Goal: Task Accomplishment & Management: Complete application form

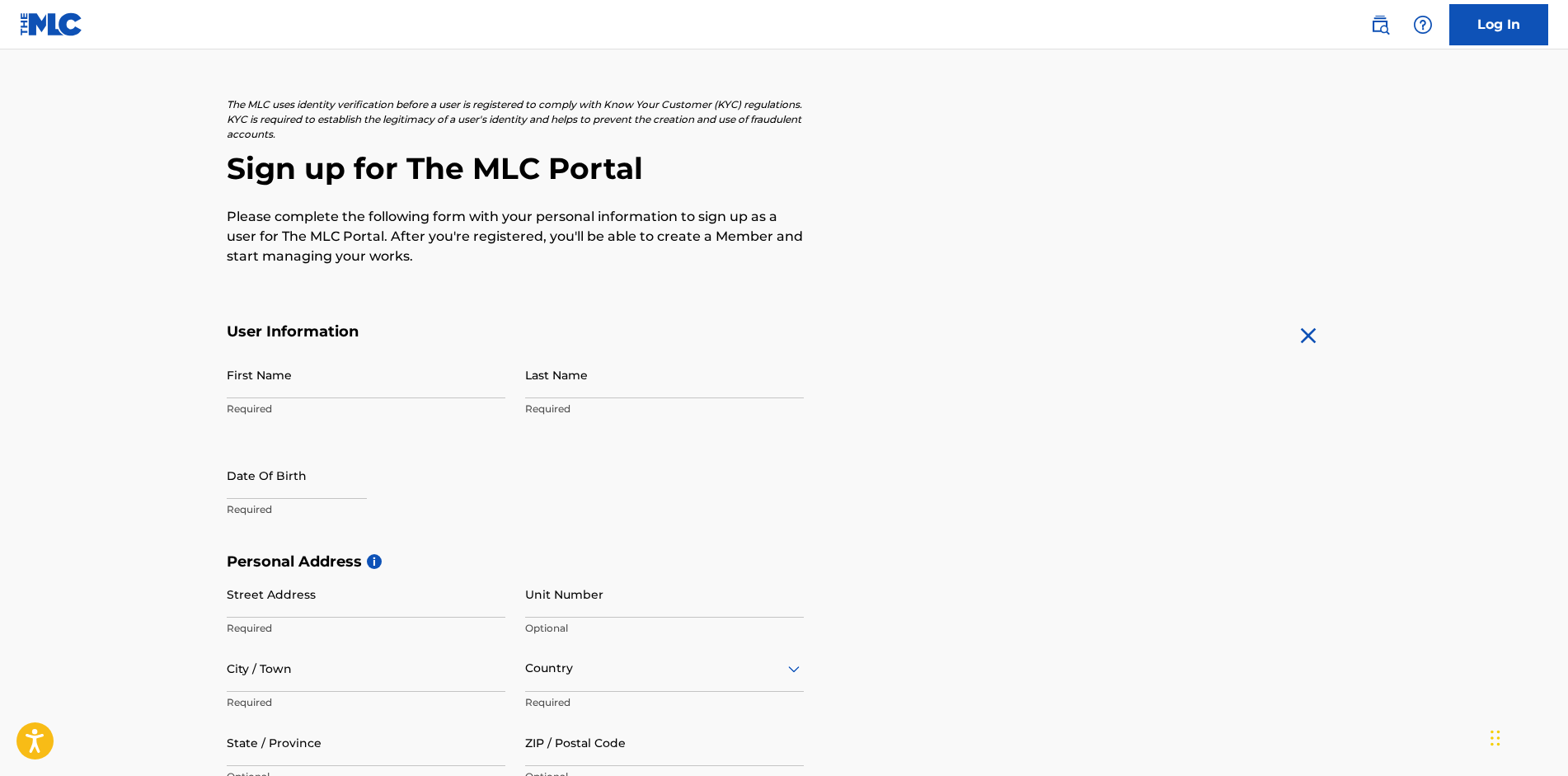
scroll to position [165, 0]
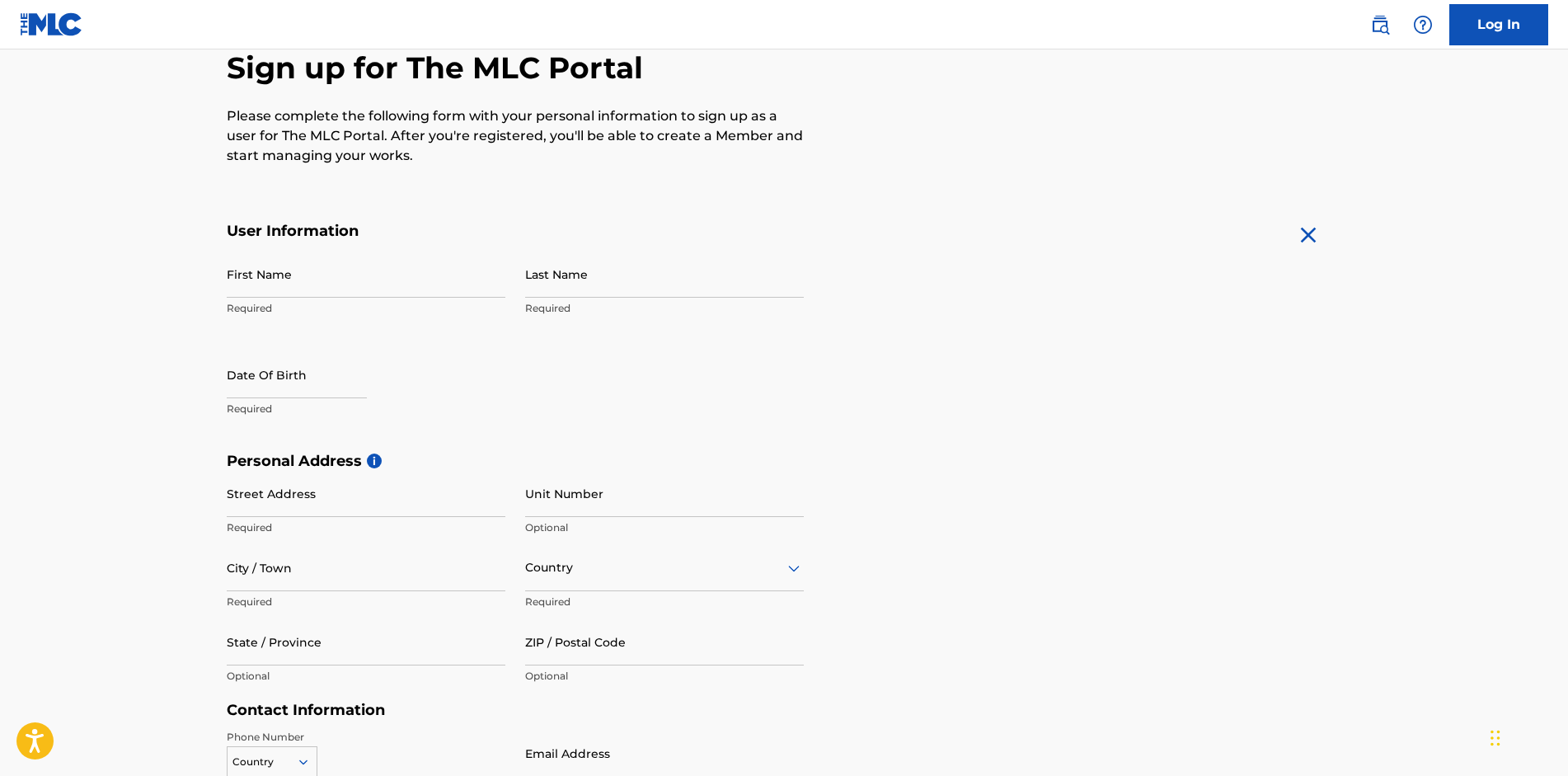
click at [334, 308] on p "Required" at bounding box center [365, 308] width 278 height 15
click at [348, 280] on input "First Name" at bounding box center [365, 274] width 278 height 47
type input "[PERSON_NAME]"
select select "7"
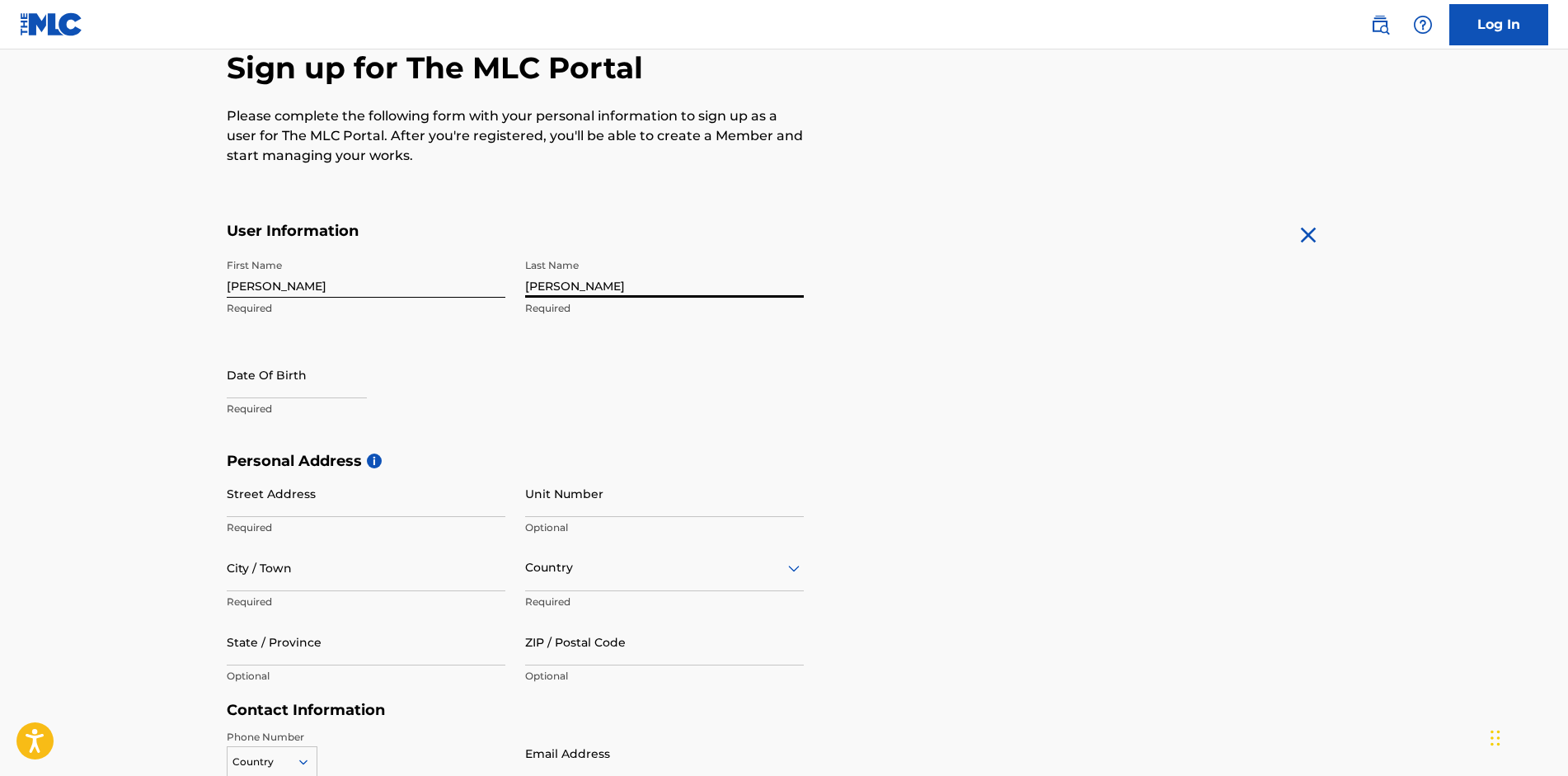
select select "2025"
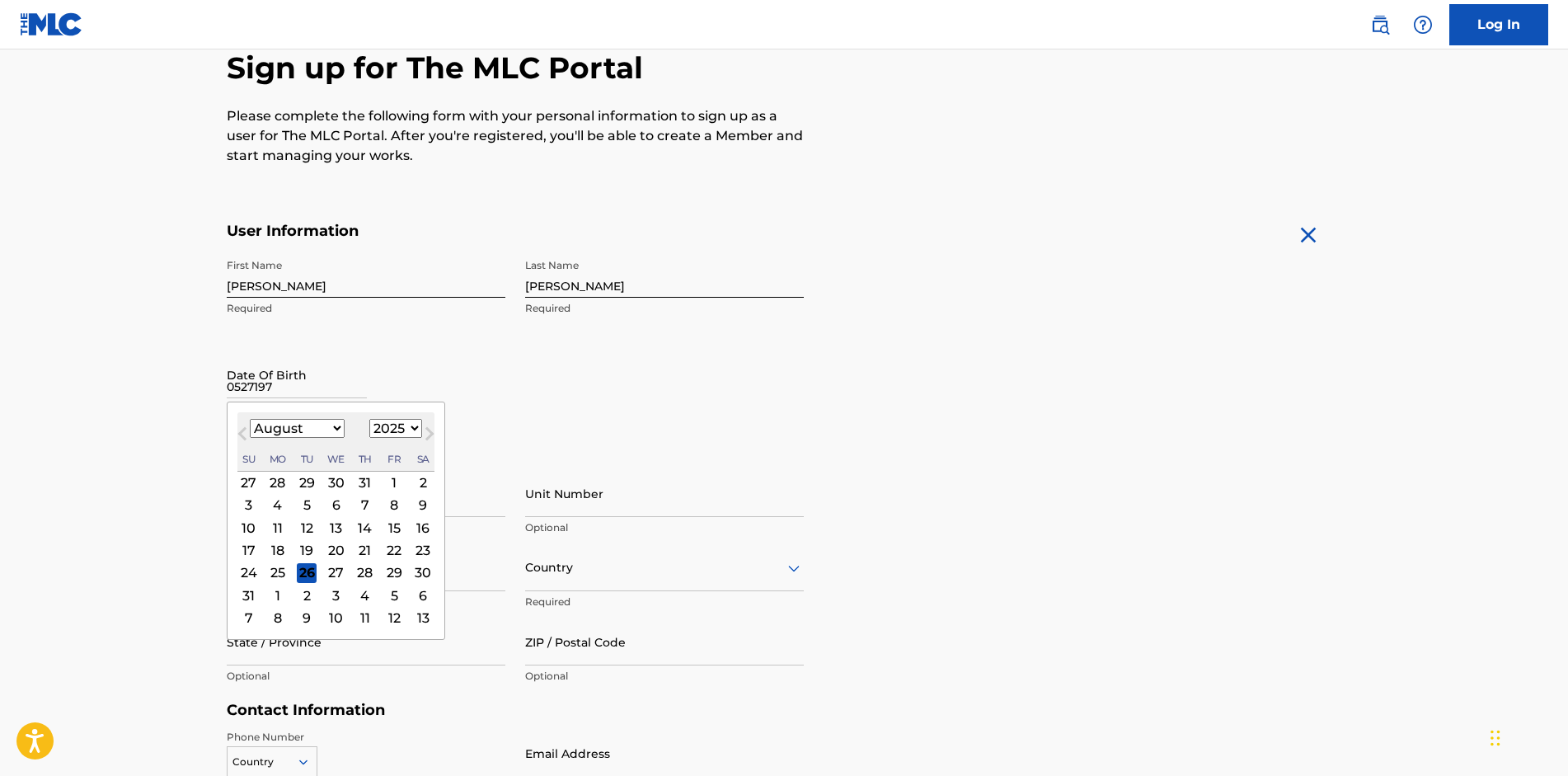
type input "05271970"
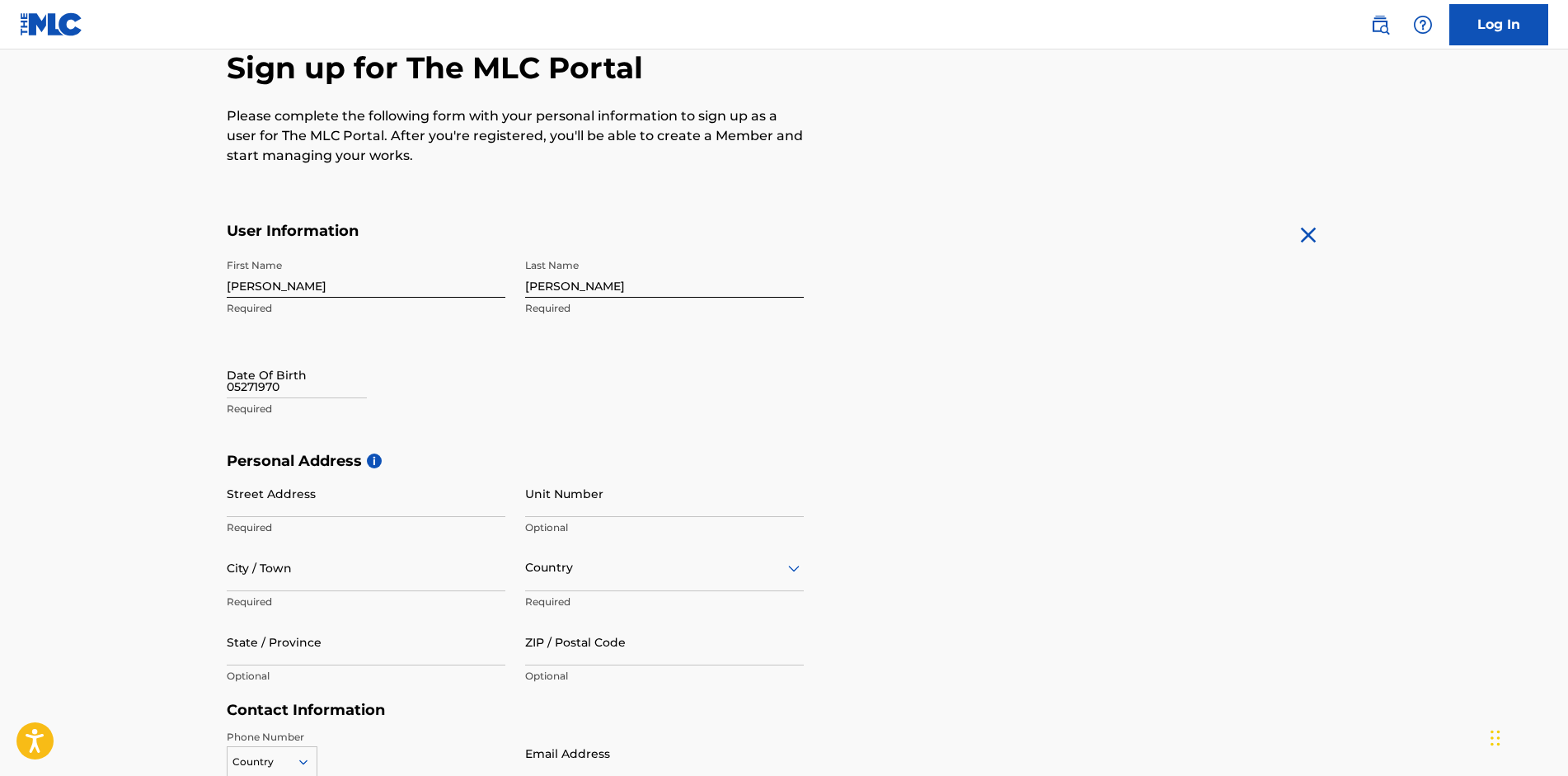
click at [184, 422] on main "The MLC uses identity verification before a user is registered to comply with K…" at bounding box center [784, 464] width 1568 height 1161
select select "7"
select select "2025"
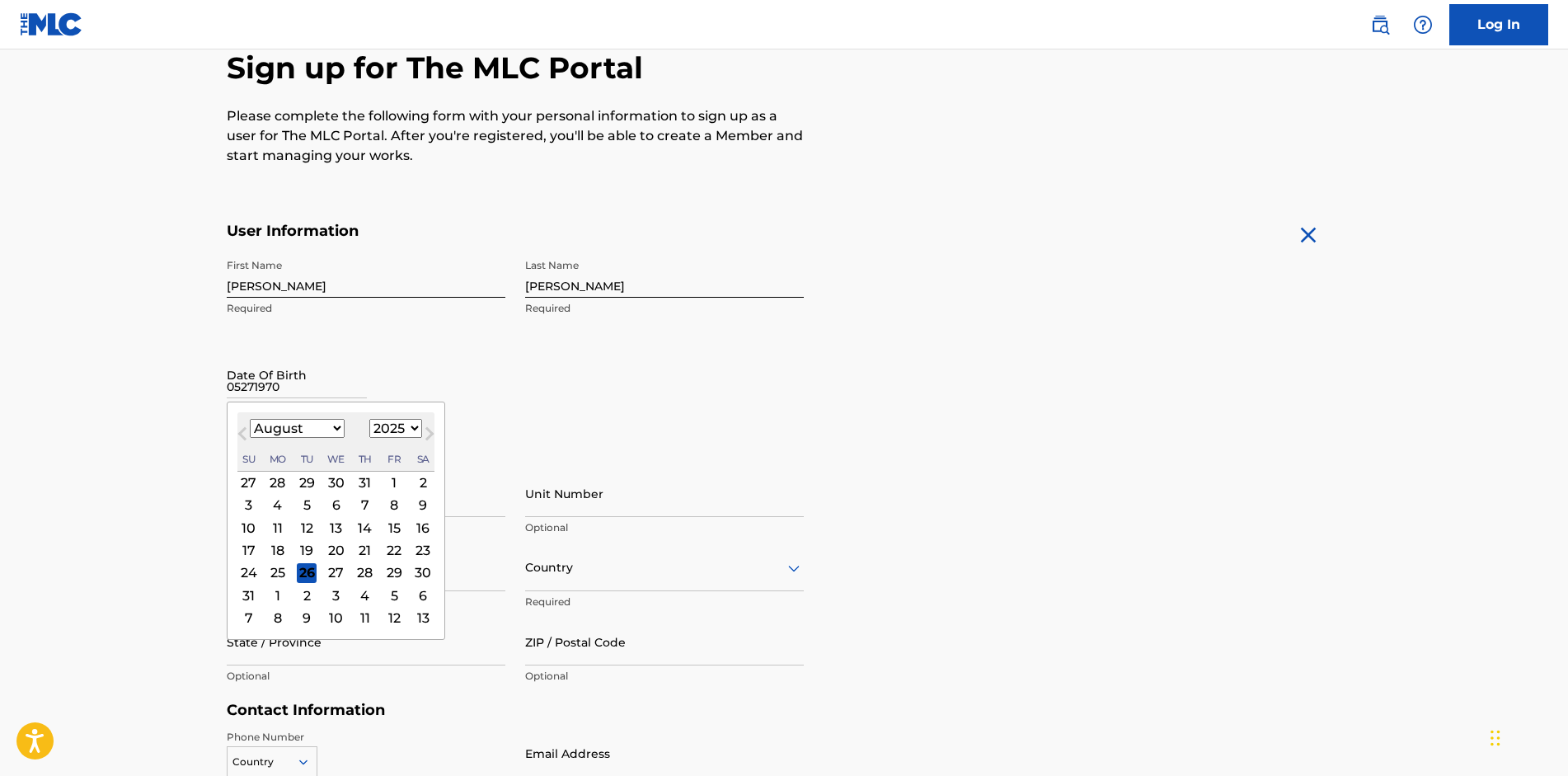
click at [287, 395] on input "05271970" at bounding box center [296, 375] width 140 height 47
click at [334, 430] on select "January February March April May June July August September October November De…" at bounding box center [297, 428] width 95 height 19
select select "4"
click at [250, 419] on select "January February March April May June July August September October November De…" at bounding box center [297, 428] width 95 height 19
click at [310, 571] on div "27" at bounding box center [307, 573] width 20 height 20
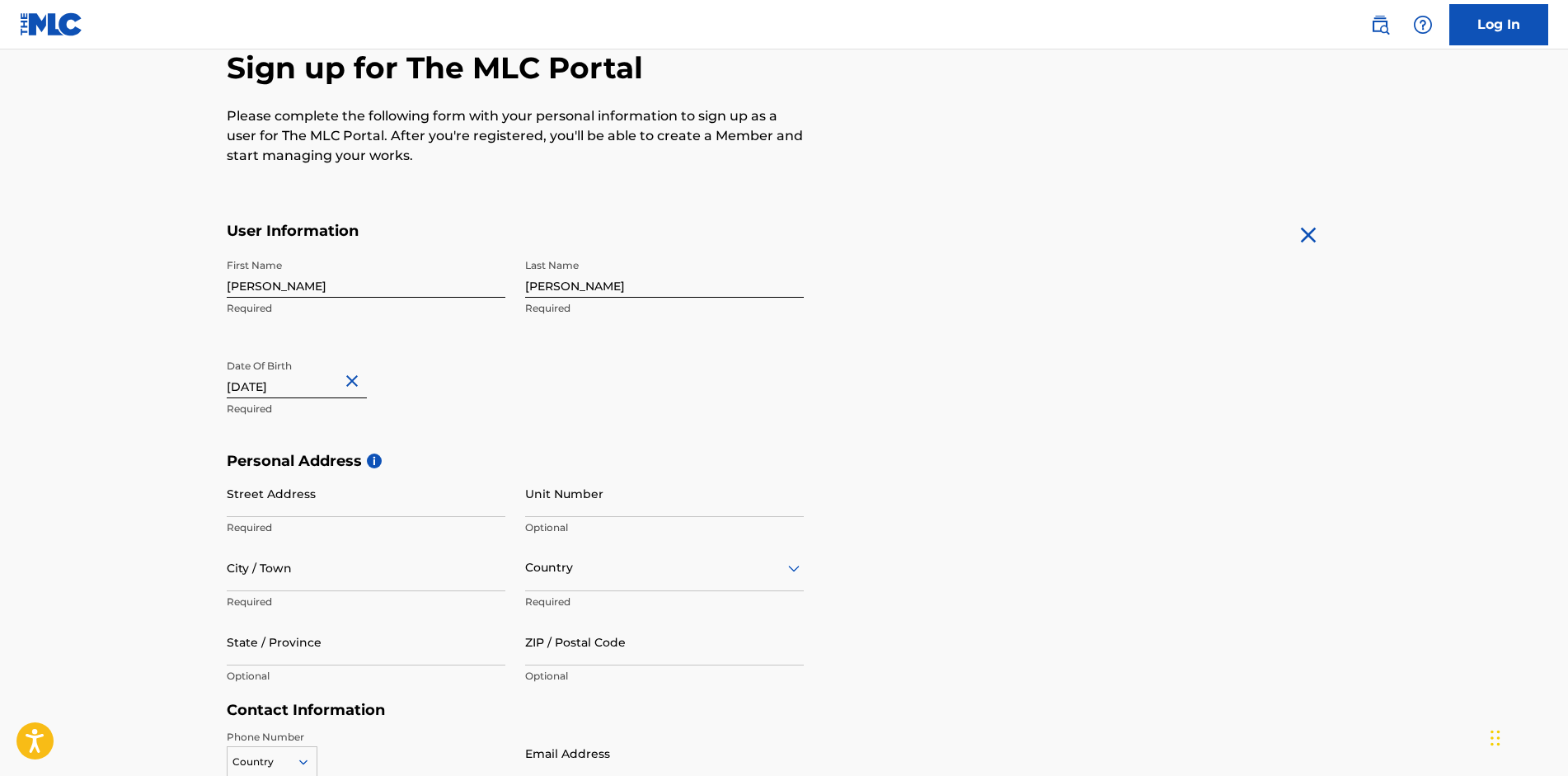
type input "[DATE]"
click at [156, 434] on main "The MLC uses identity verification before a user is registered to comply with K…" at bounding box center [784, 464] width 1568 height 1161
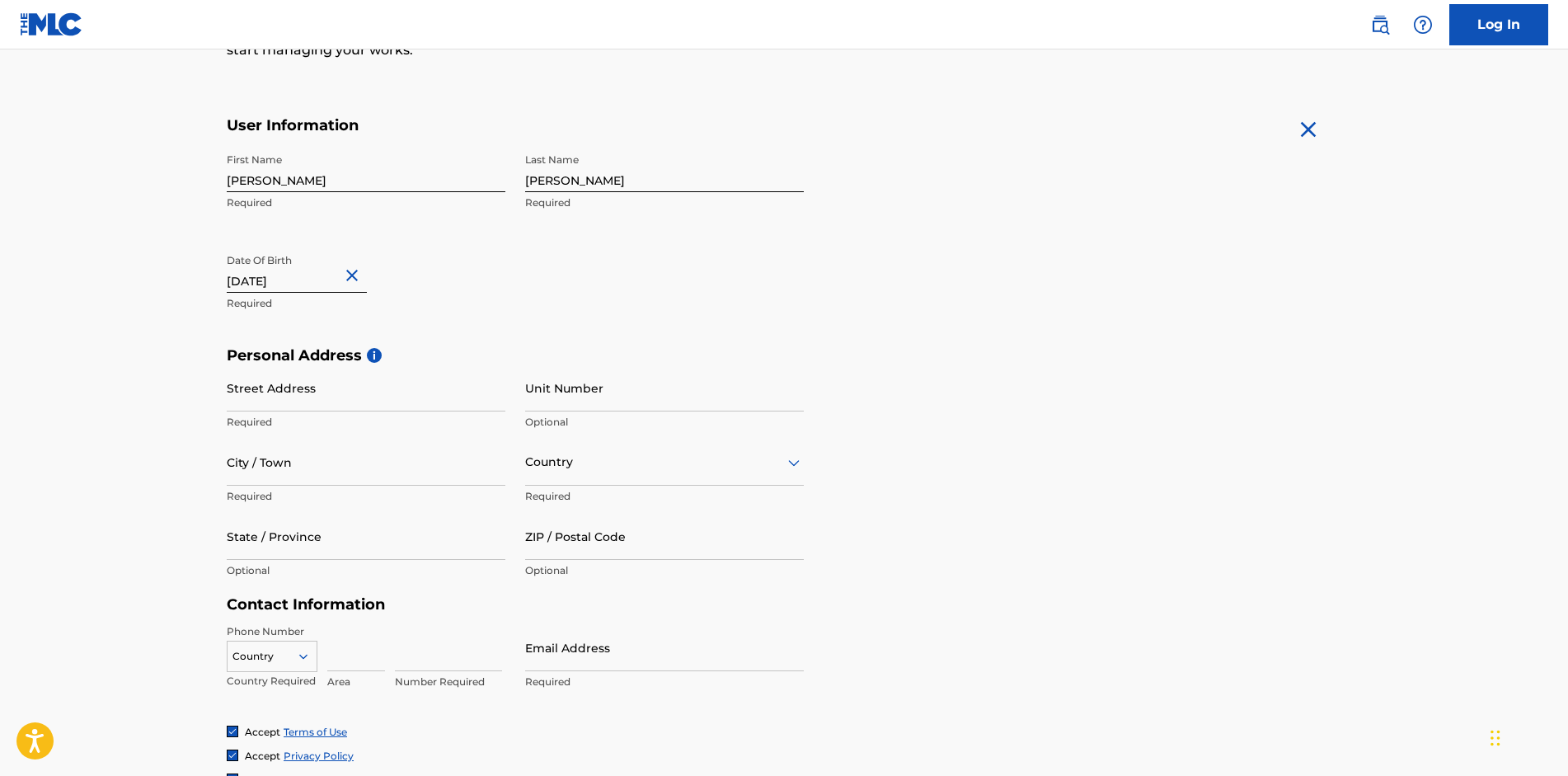
scroll to position [412, 0]
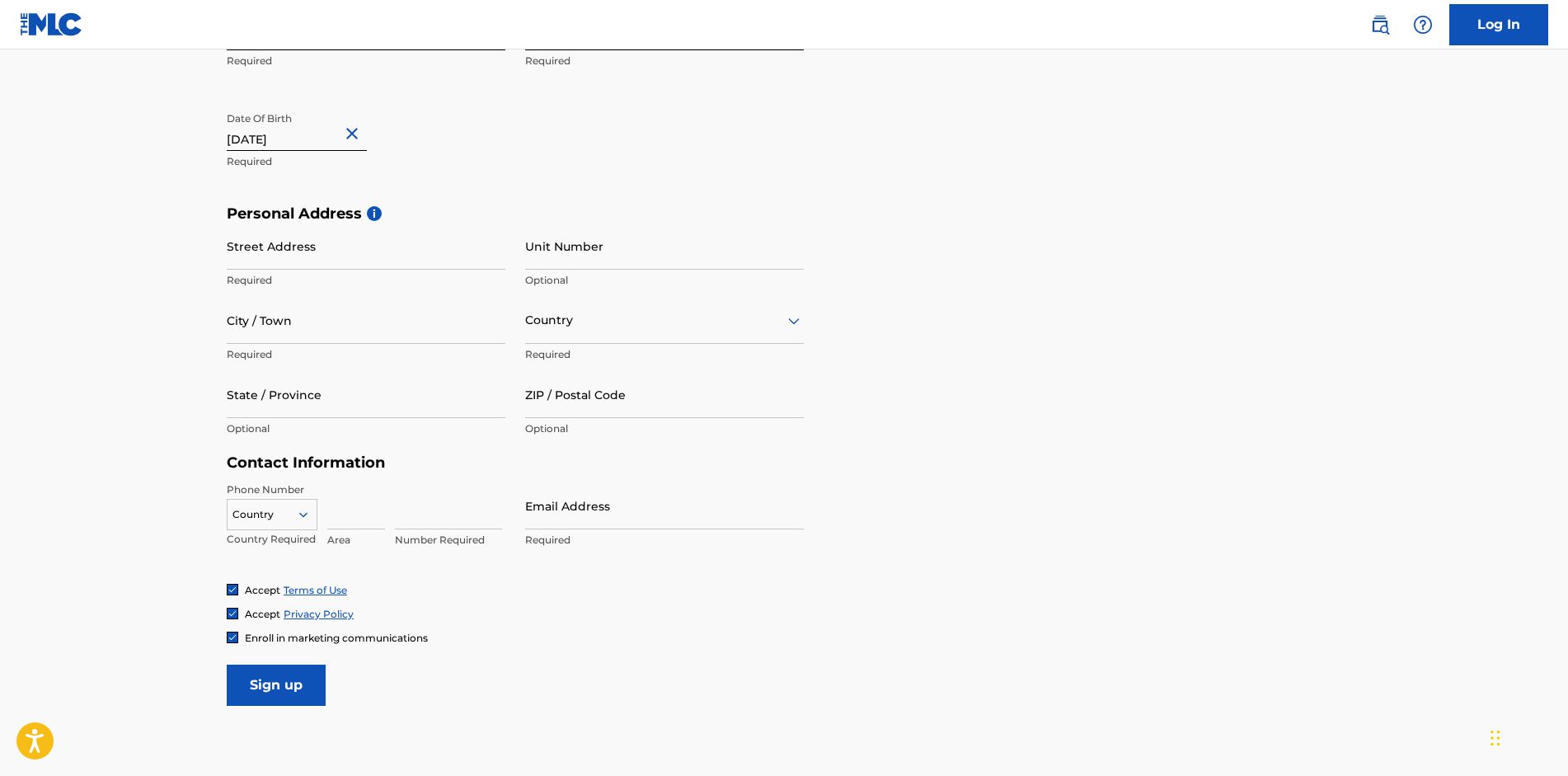
click at [318, 245] on input "Street Address" at bounding box center [365, 246] width 278 height 47
type input "995 INDIAN SPRINGS CIR"
type input "[GEOGRAPHIC_DATA]"
click at [598, 324] on div at bounding box center [665, 320] width 278 height 21
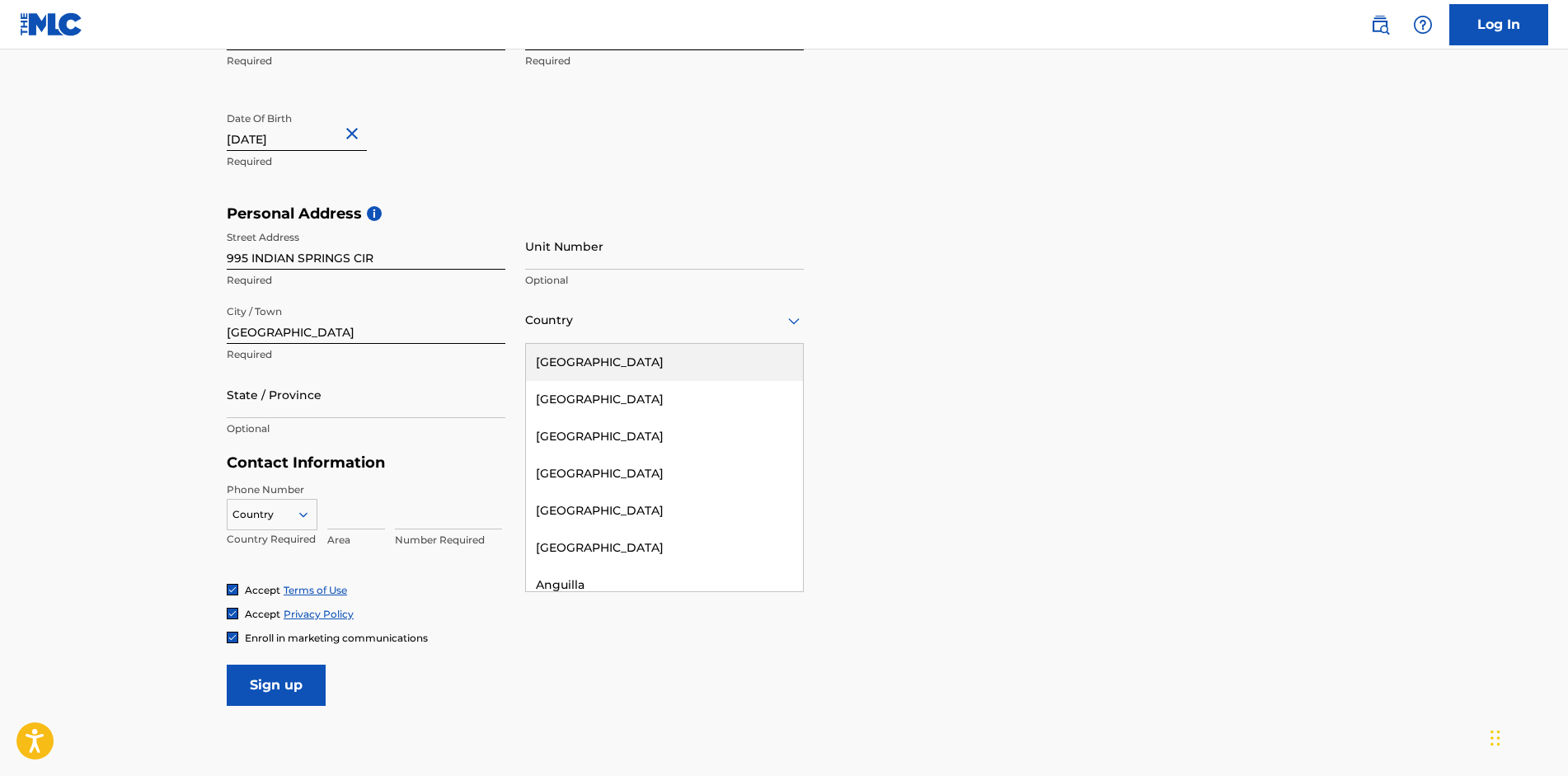
click at [589, 370] on div "[GEOGRAPHIC_DATA]" at bounding box center [665, 362] width 277 height 37
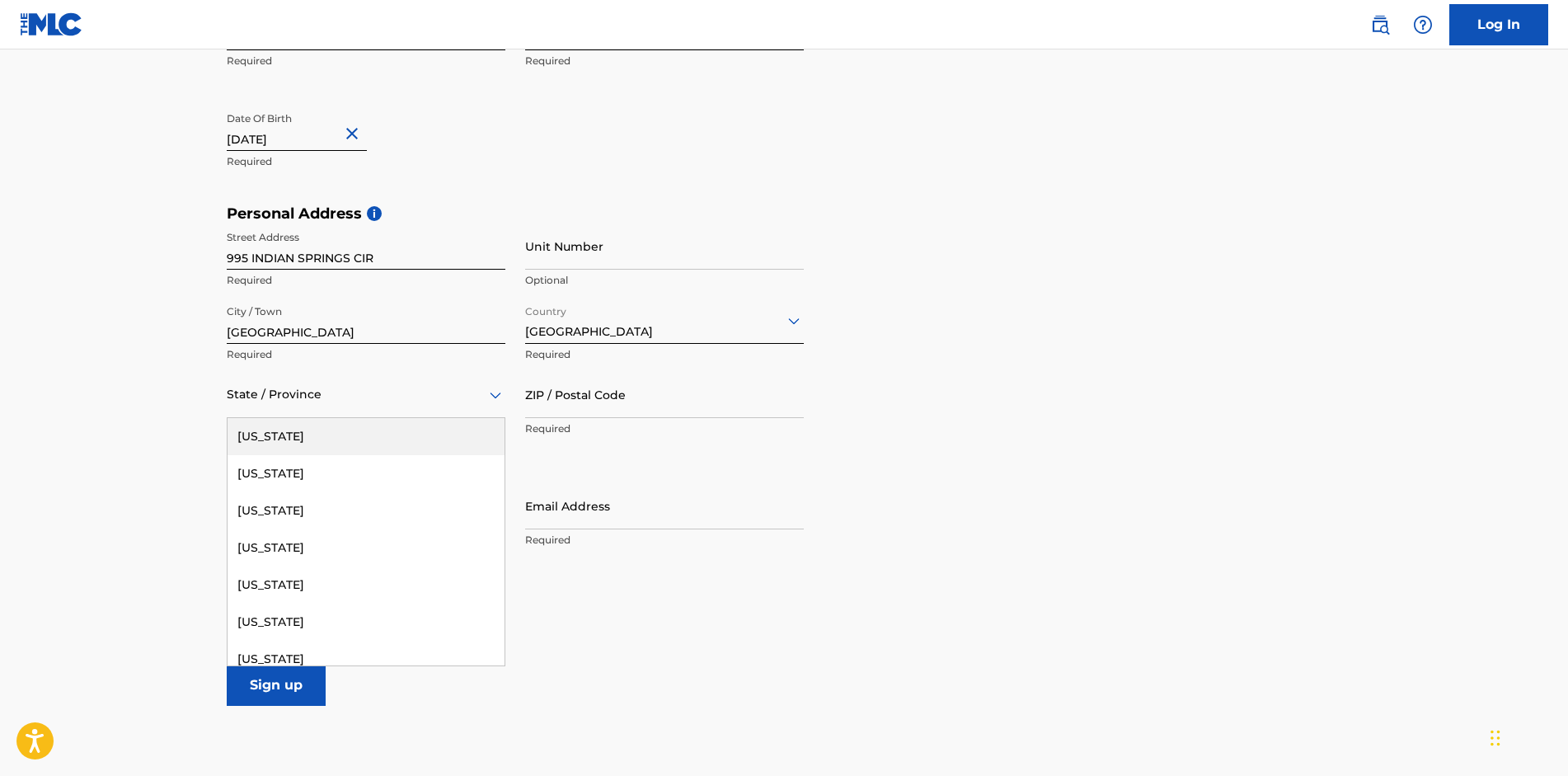
click at [380, 411] on div "State / Province" at bounding box center [365, 395] width 278 height 47
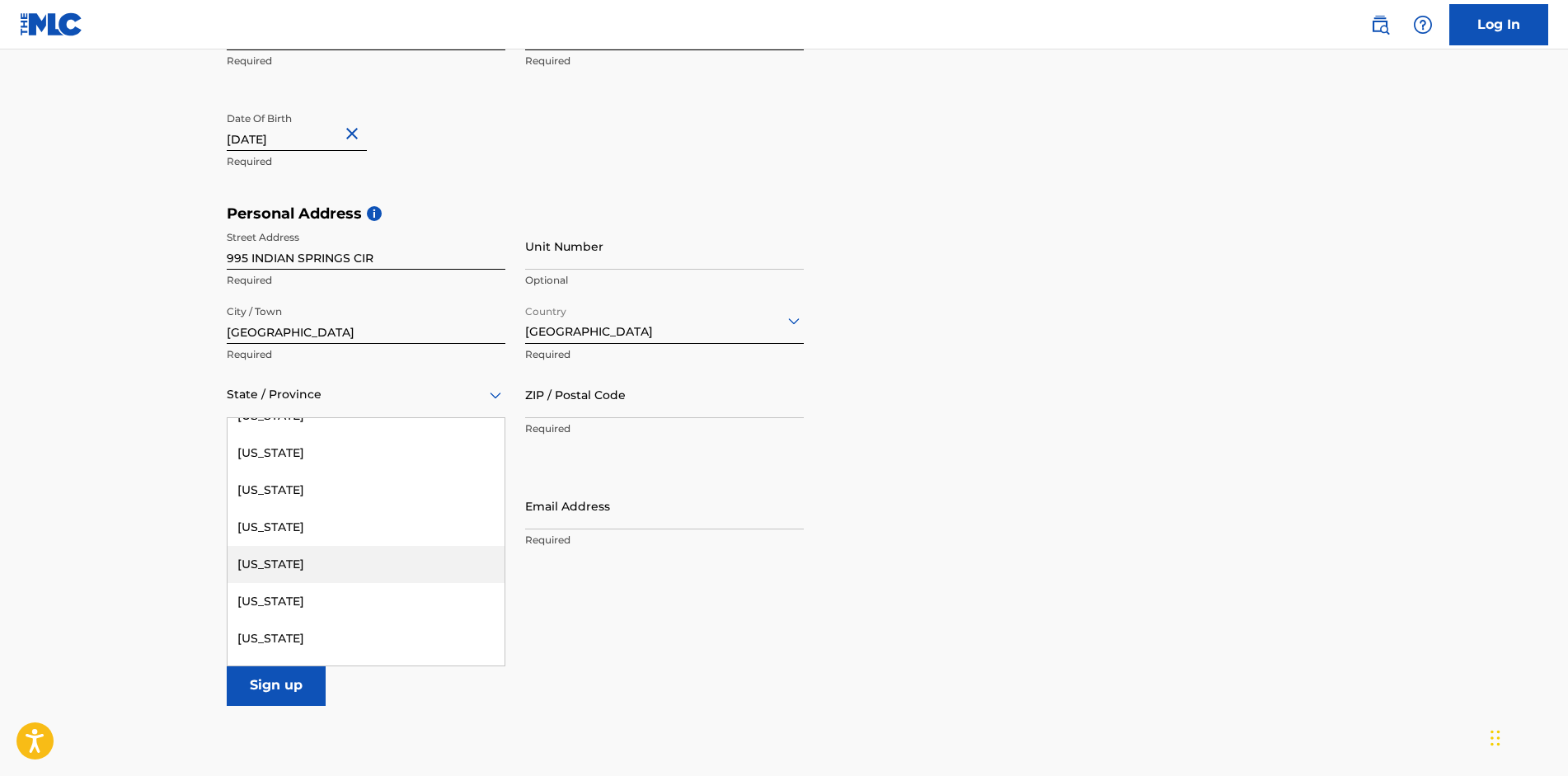
scroll to position [1566, 0]
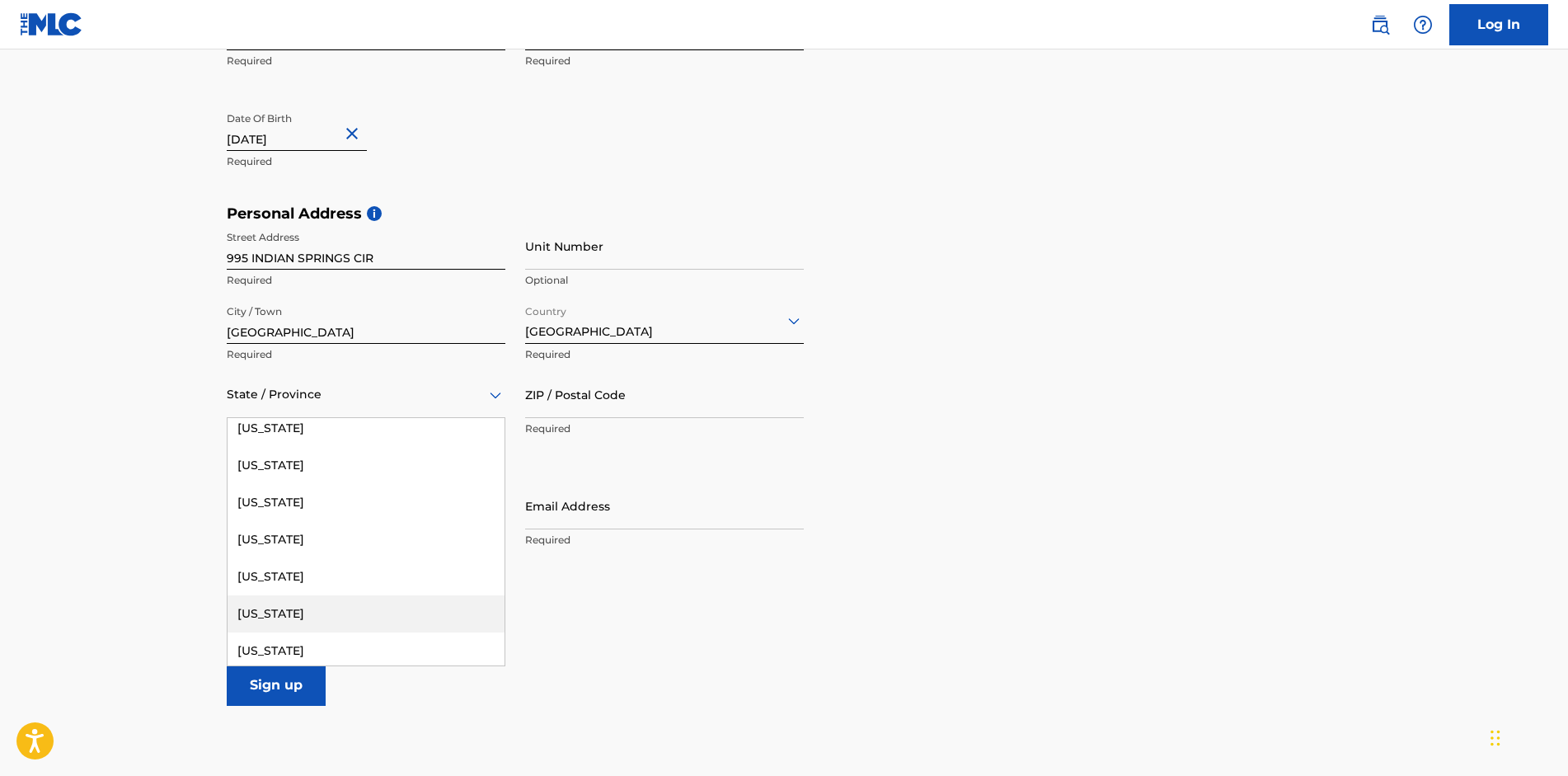
click at [341, 613] on div "[US_STATE]" at bounding box center [365, 613] width 277 height 37
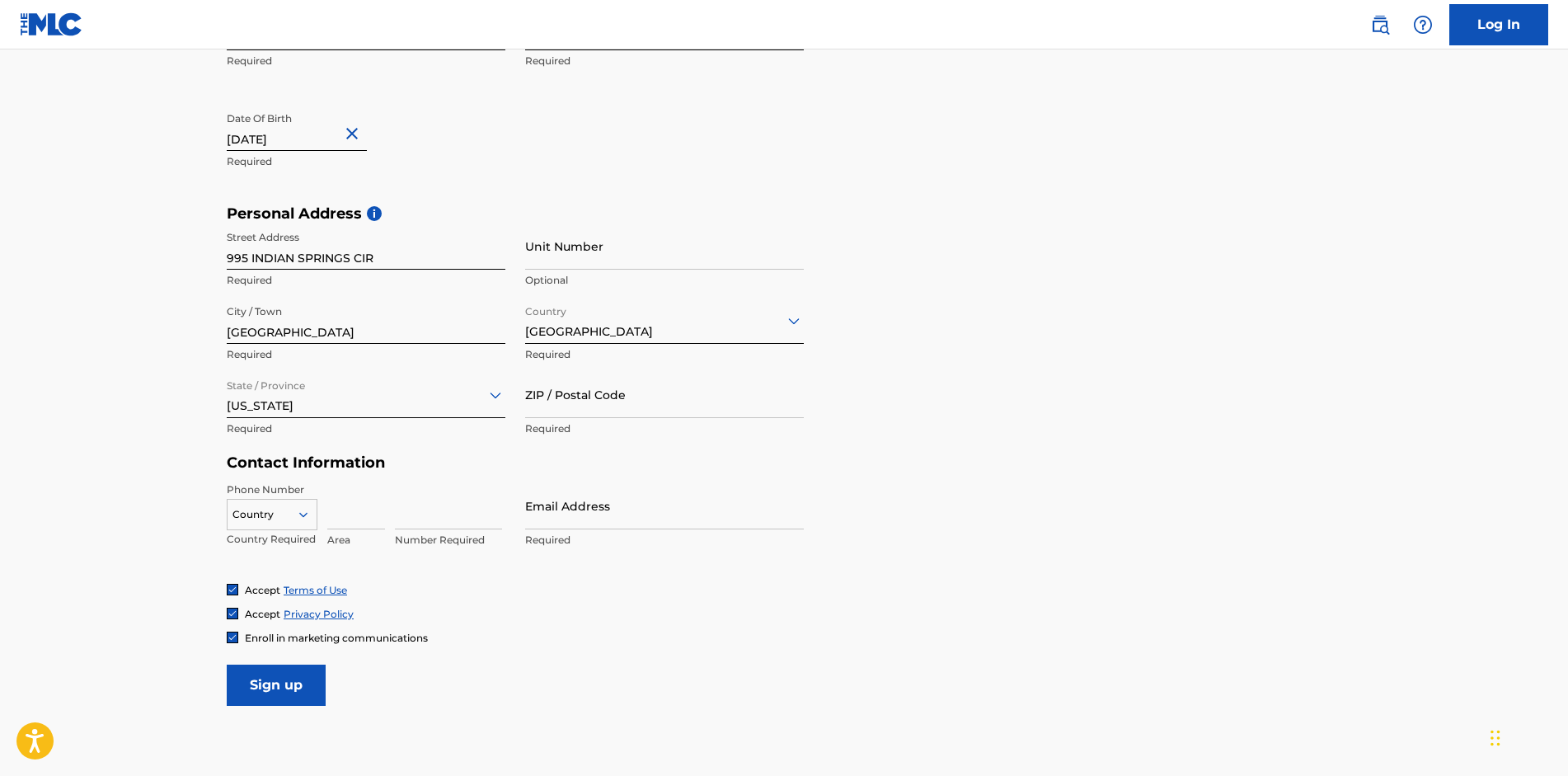
click at [659, 410] on input "ZIP / Postal Code" at bounding box center [665, 395] width 278 height 47
type input "37355"
click at [173, 503] on main "The MLC uses identity verification before a user is registered to comply with K…" at bounding box center [784, 217] width 1568 height 1161
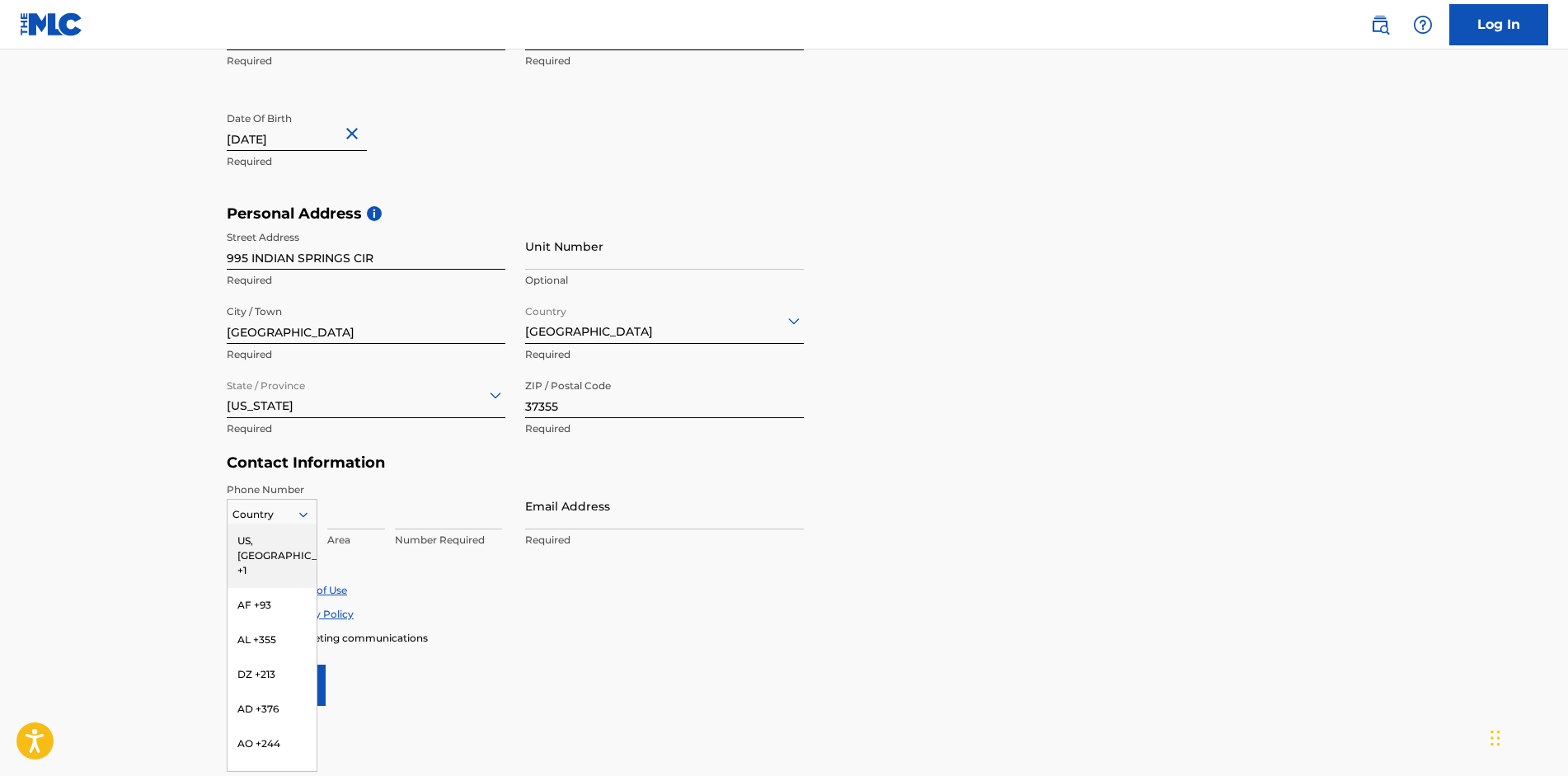
click at [305, 516] on icon at bounding box center [303, 515] width 8 height 5
click at [276, 541] on div "US, [GEOGRAPHIC_DATA] +1" at bounding box center [272, 556] width 89 height 65
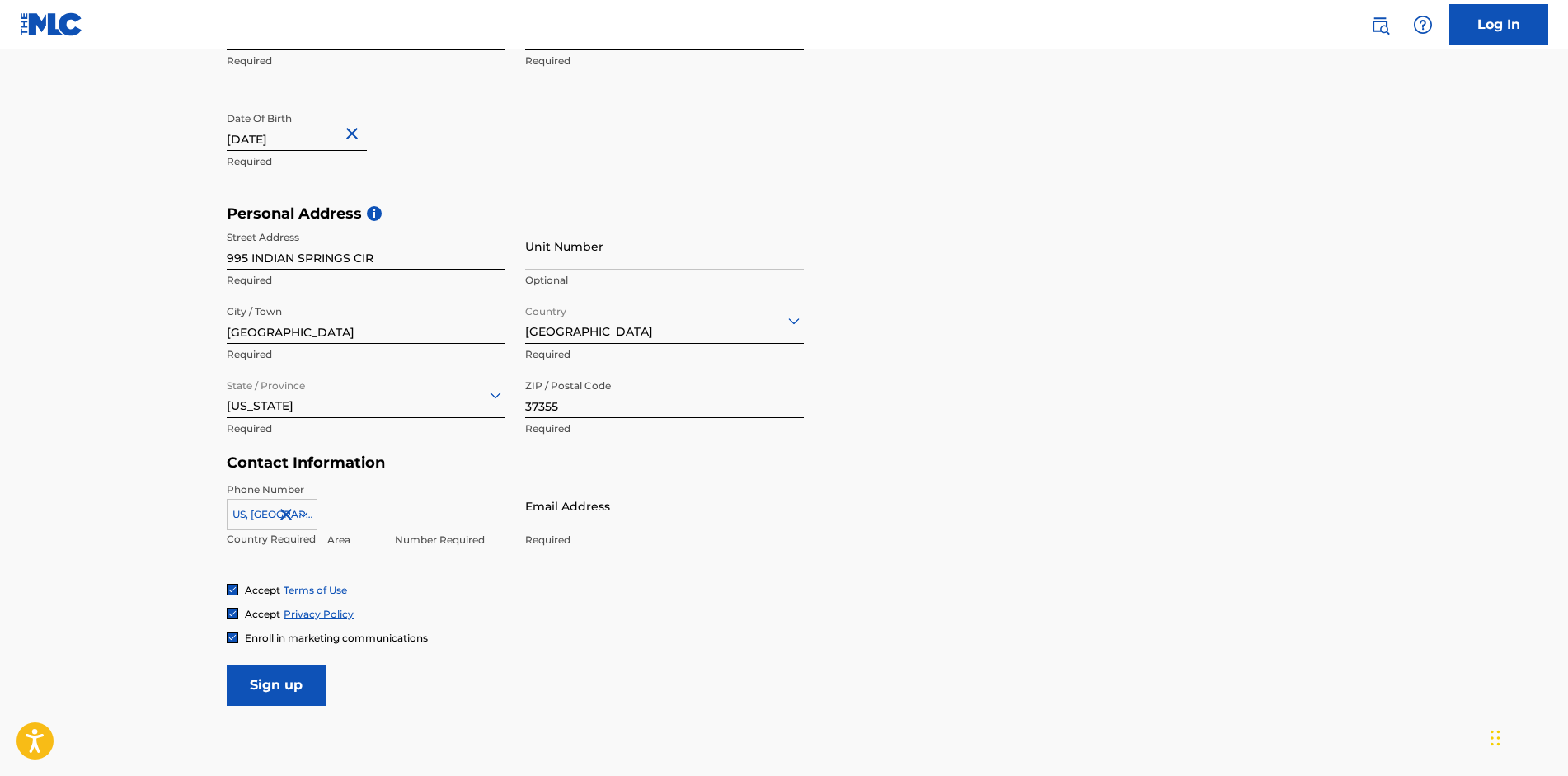
click at [349, 512] on input at bounding box center [355, 505] width 58 height 47
type input "931"
type input "9204"
type input "[EMAIL_ADDRESS][DOMAIN_NAME]"
click at [235, 591] on img at bounding box center [232, 589] width 10 height 10
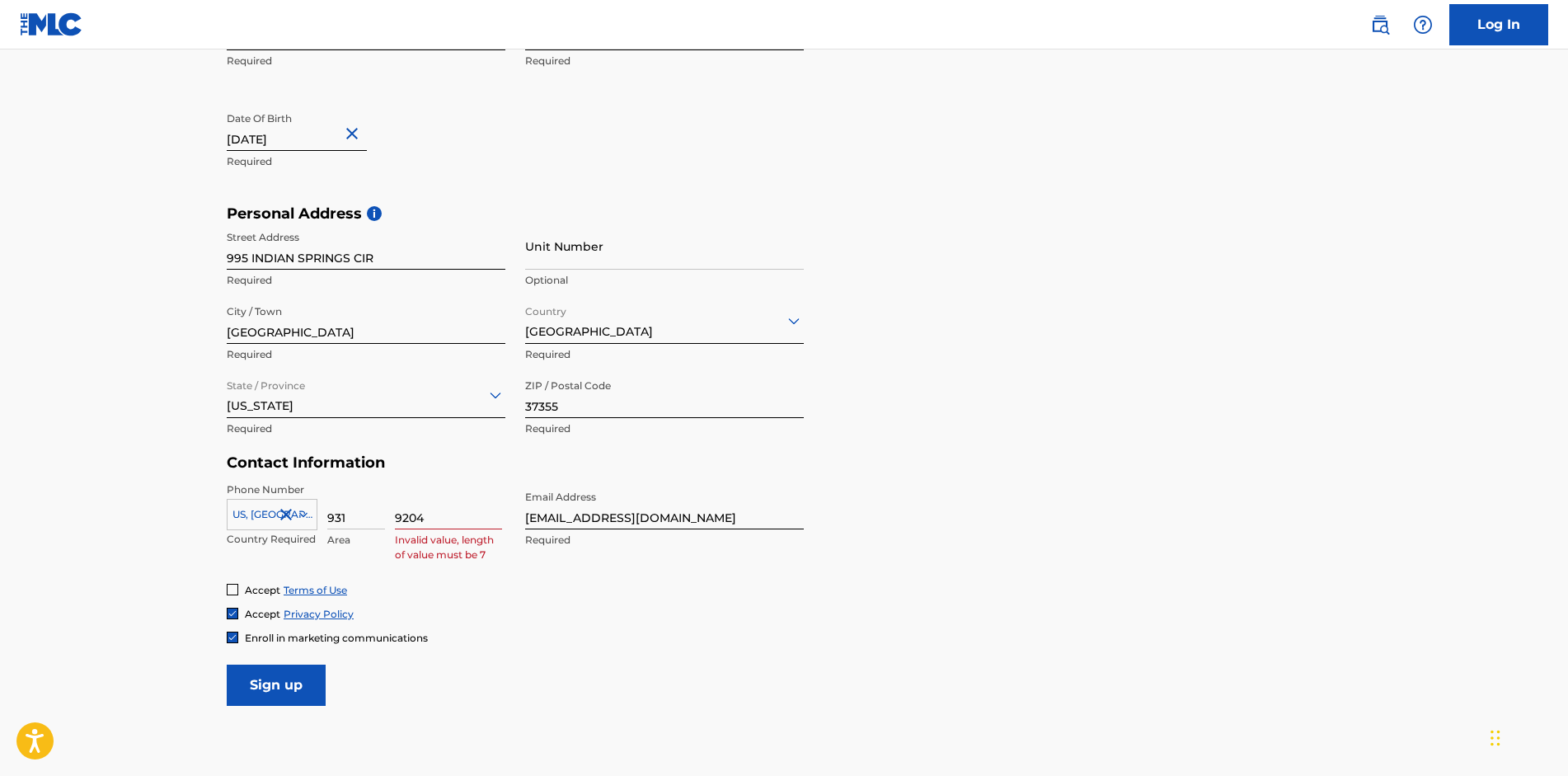
click at [235, 591] on div at bounding box center [232, 589] width 12 height 12
click at [230, 590] on img at bounding box center [232, 589] width 10 height 10
click at [230, 589] on div at bounding box center [232, 589] width 12 height 12
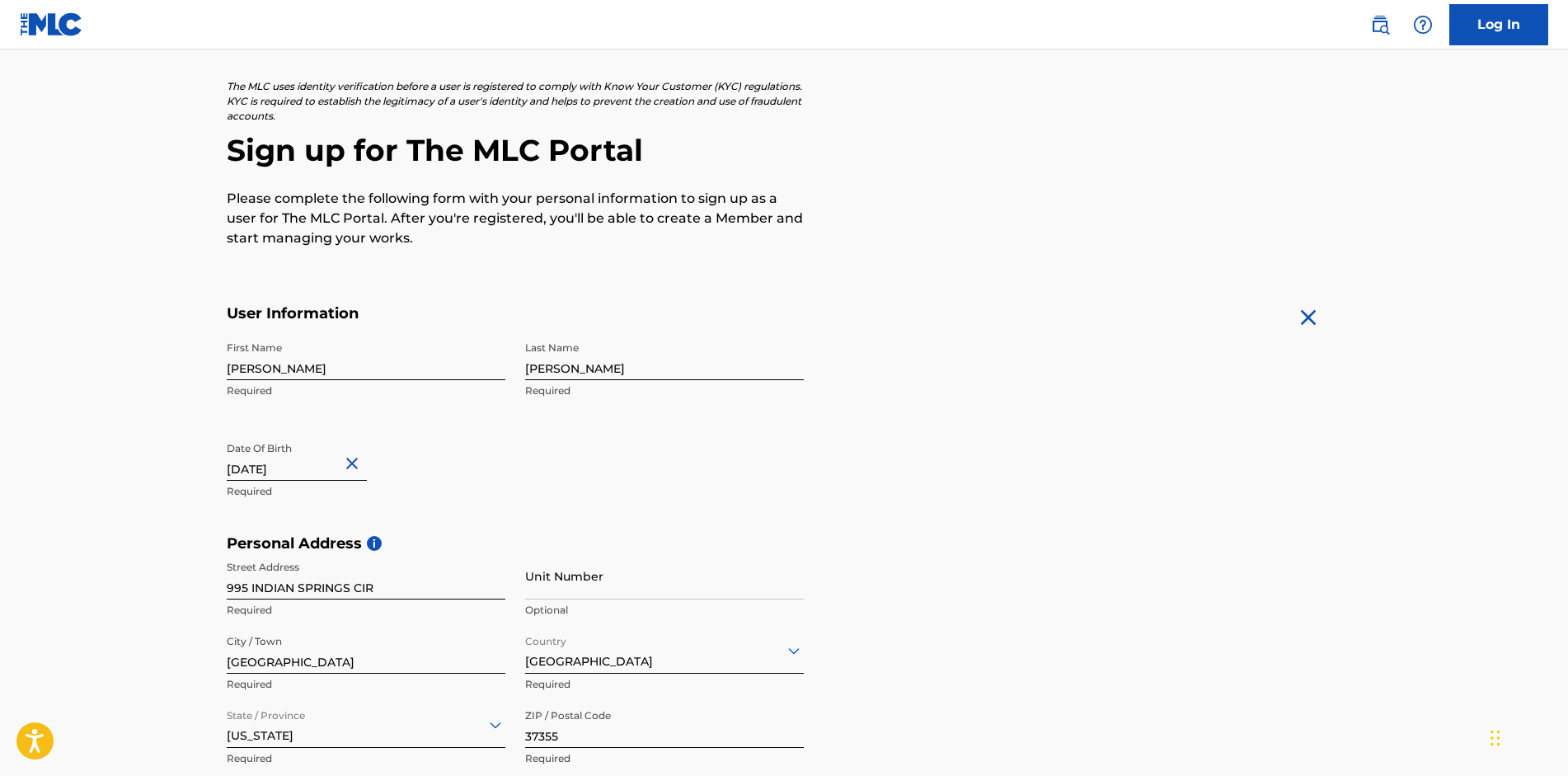
scroll to position [494, 0]
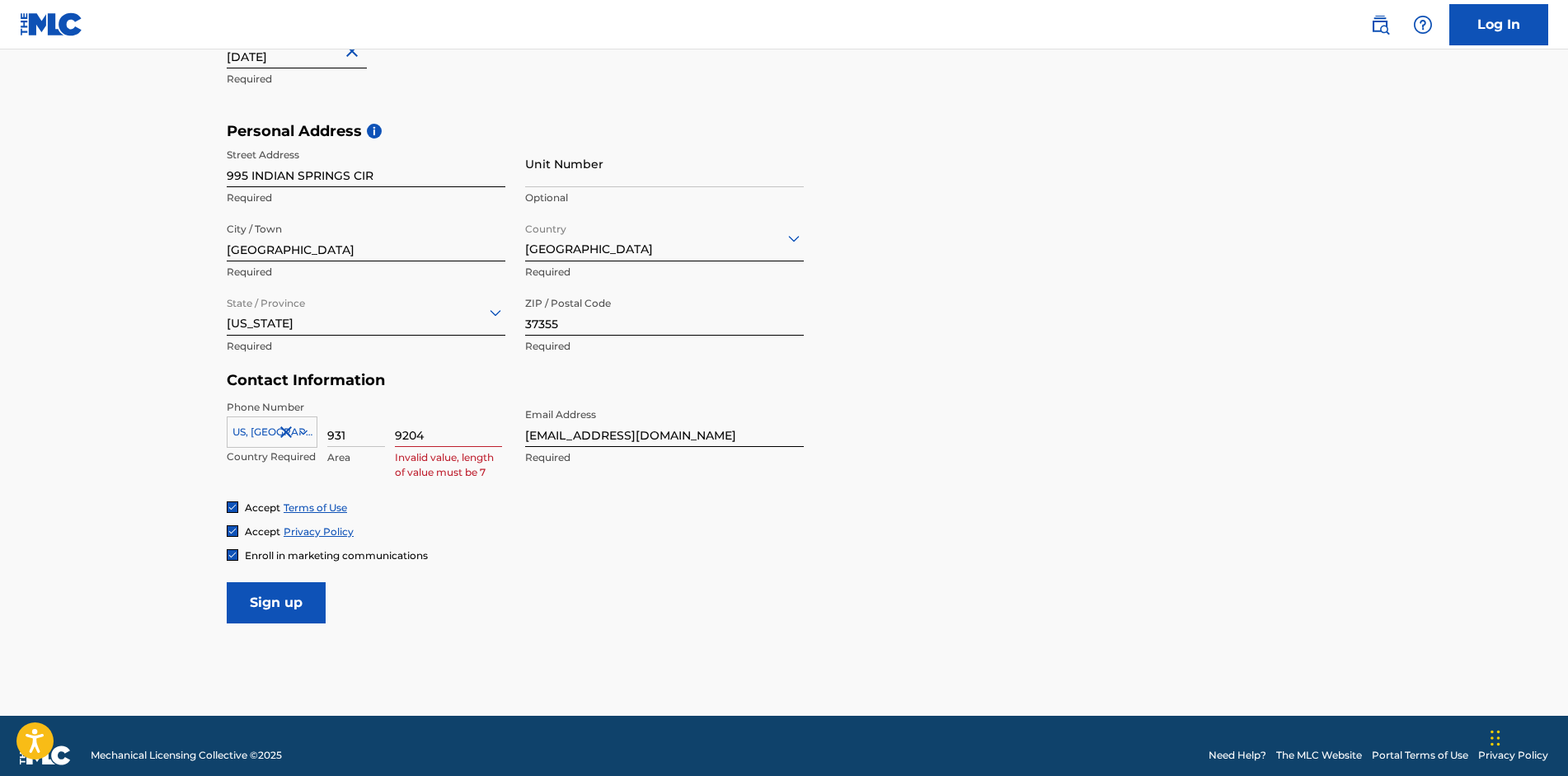
click at [266, 601] on input "Sign up" at bounding box center [276, 602] width 99 height 41
type input "9"
type input "5889204"
click at [268, 592] on input "Sign up" at bounding box center [276, 602] width 99 height 41
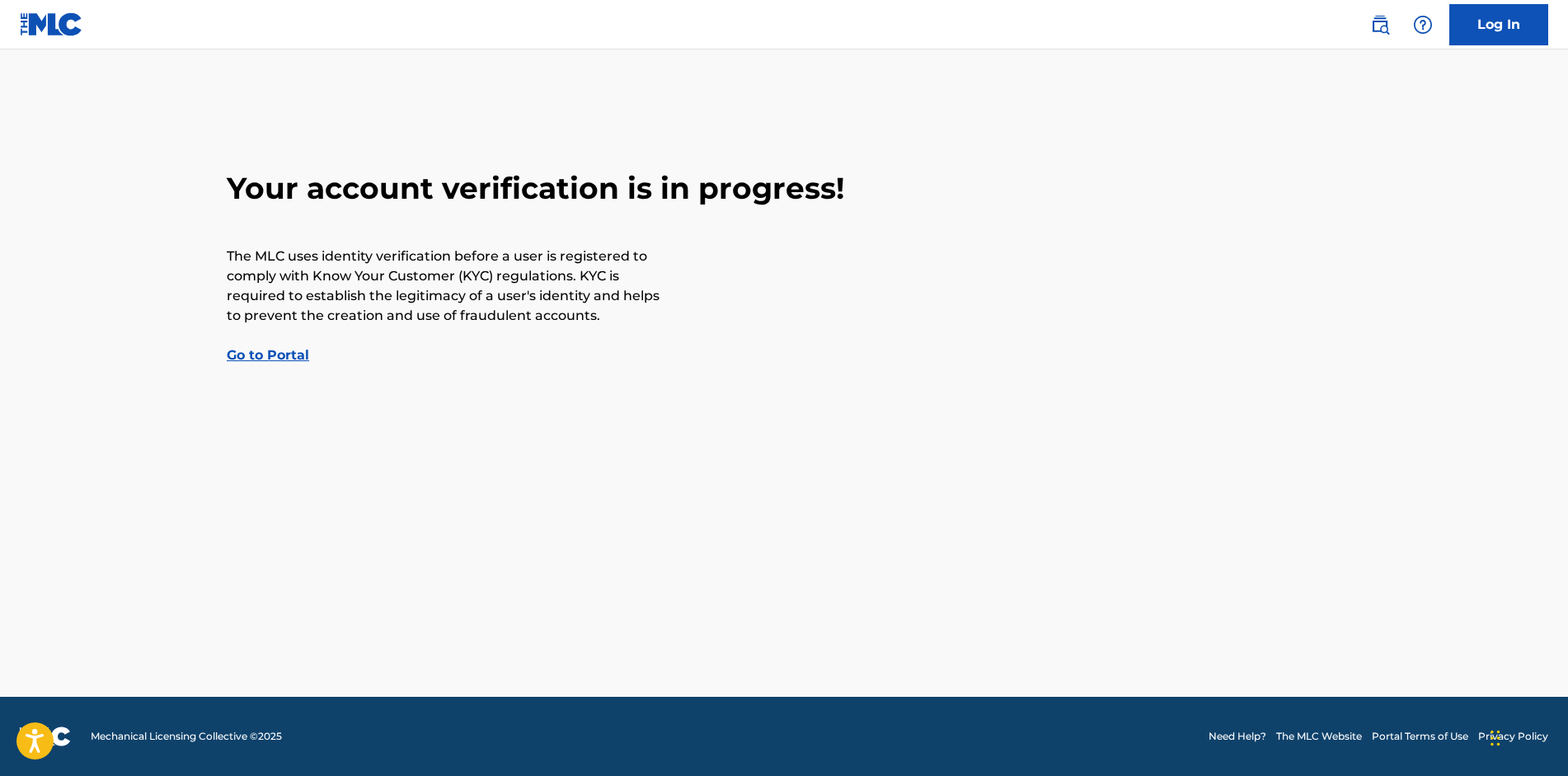
click at [270, 354] on link "Go to Portal" at bounding box center [267, 354] width 82 height 16
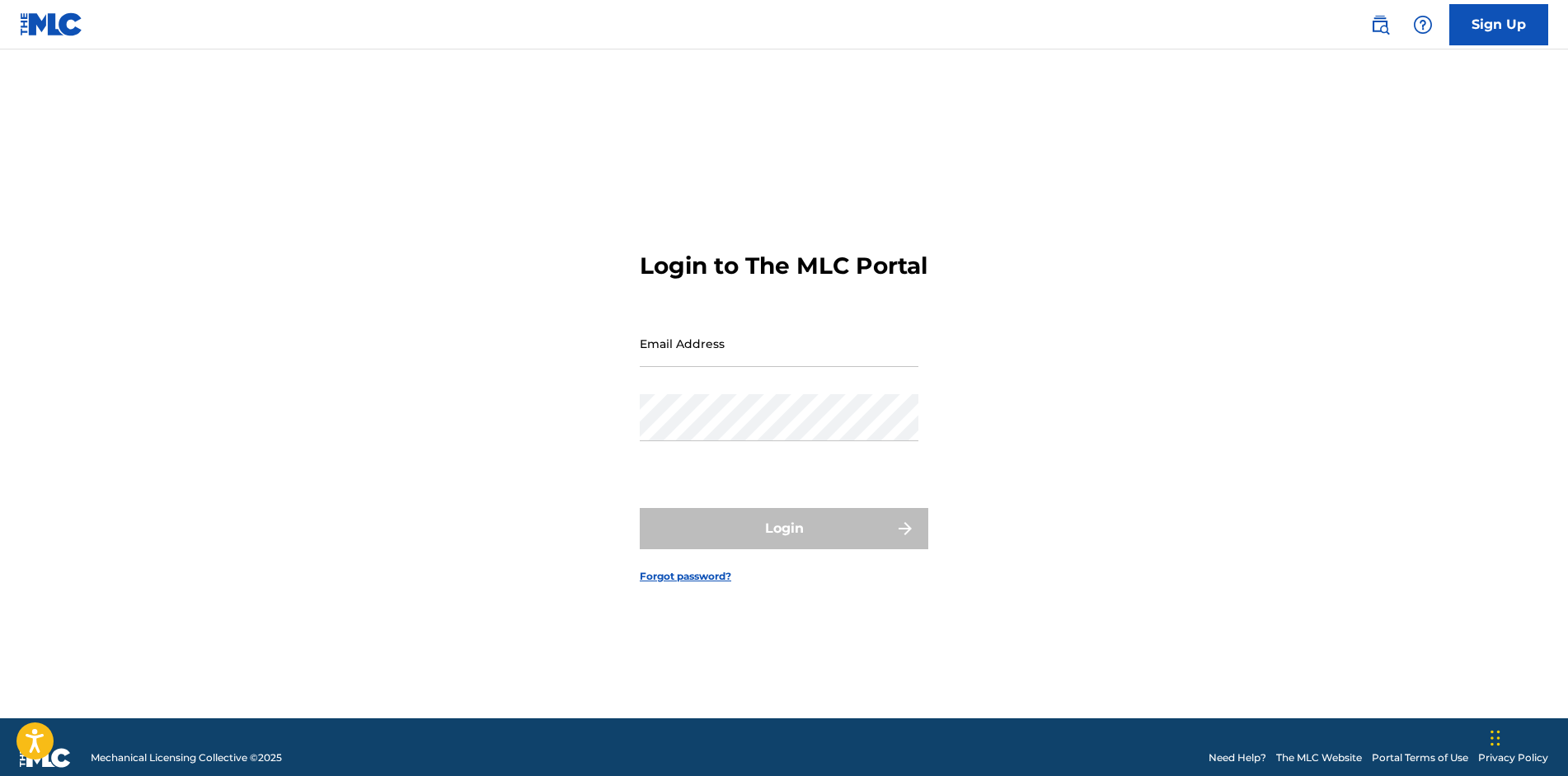
click at [1486, 34] on link "Sign Up" at bounding box center [1498, 24] width 99 height 41
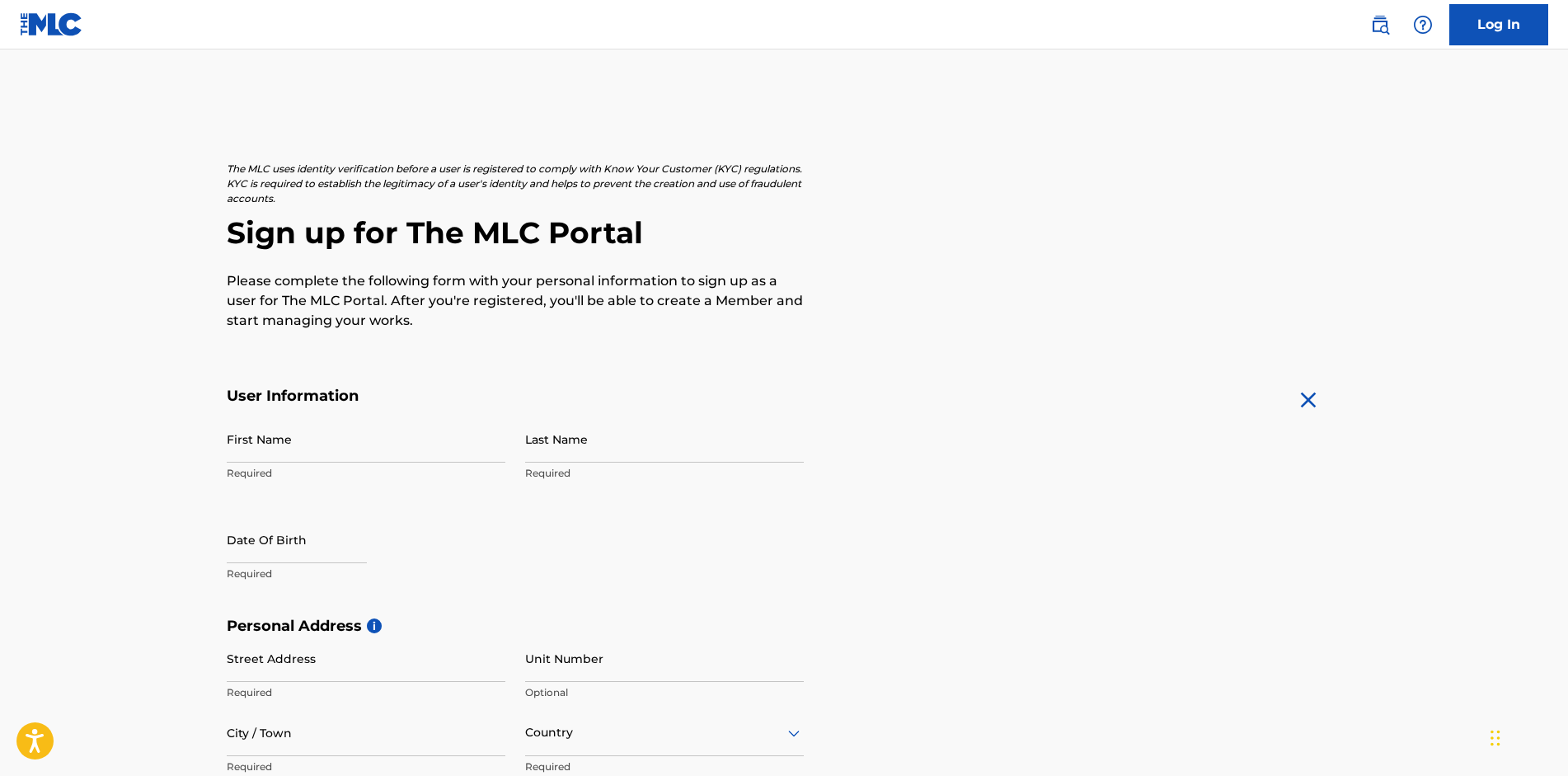
click at [1486, 34] on link "Log In" at bounding box center [1498, 24] width 99 height 41
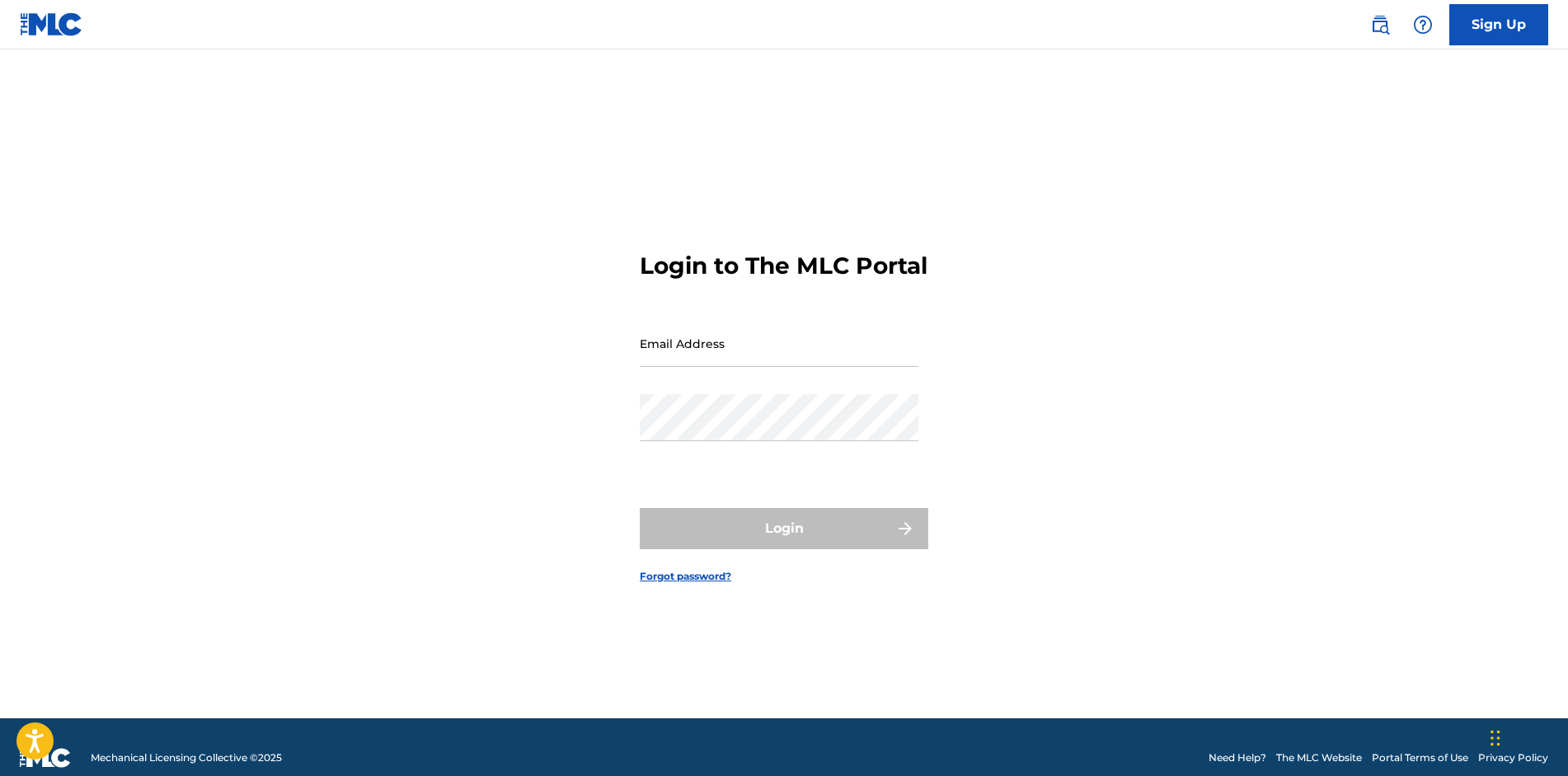
click at [706, 389] on div "Email Address" at bounding box center [779, 357] width 278 height 75
click at [717, 355] on input "Email Address" at bounding box center [779, 344] width 278 height 47
type input "[EMAIL_ADDRESS][DOMAIN_NAME]"
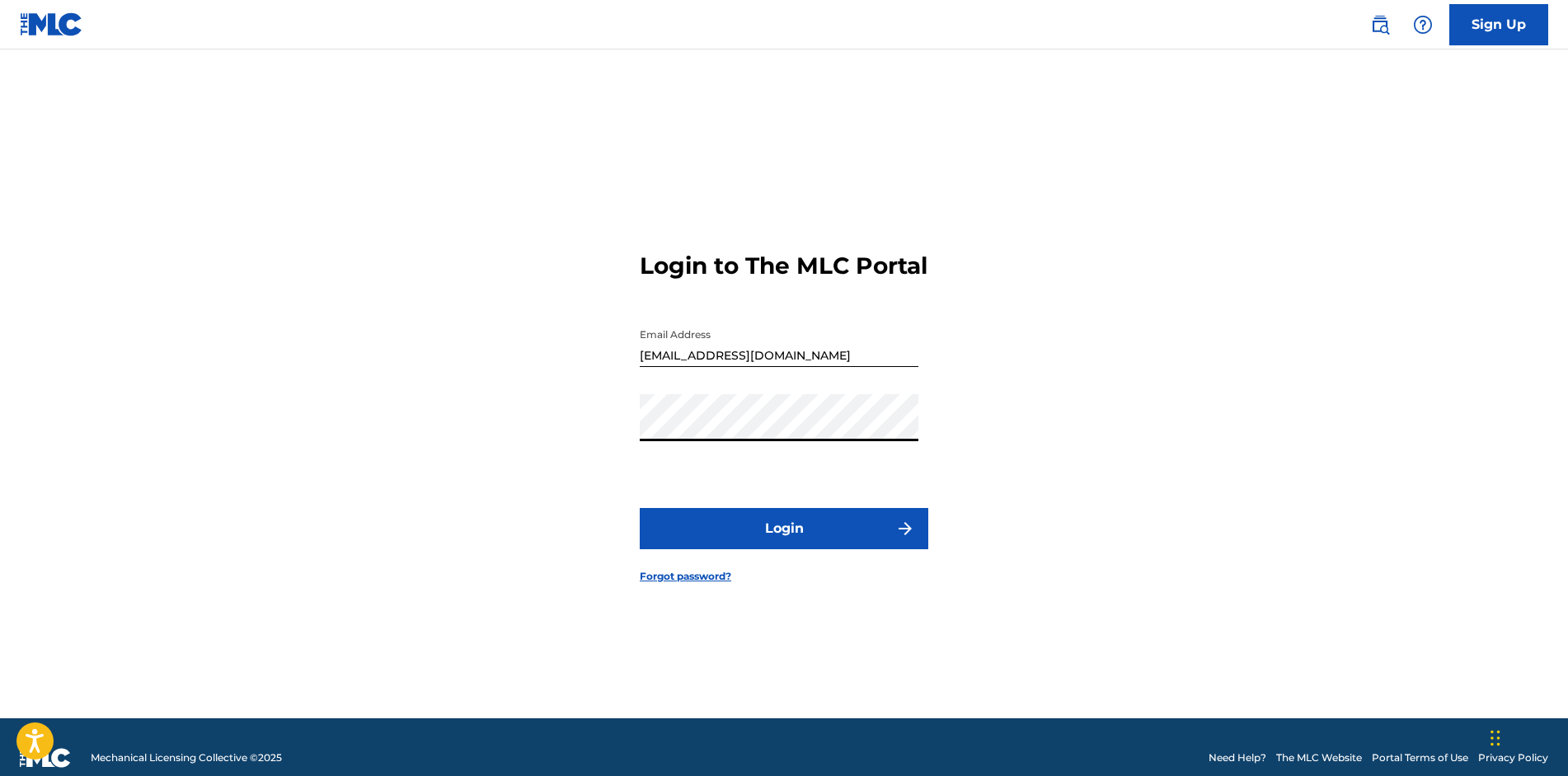
click at [665, 547] on button "Login" at bounding box center [784, 528] width 288 height 41
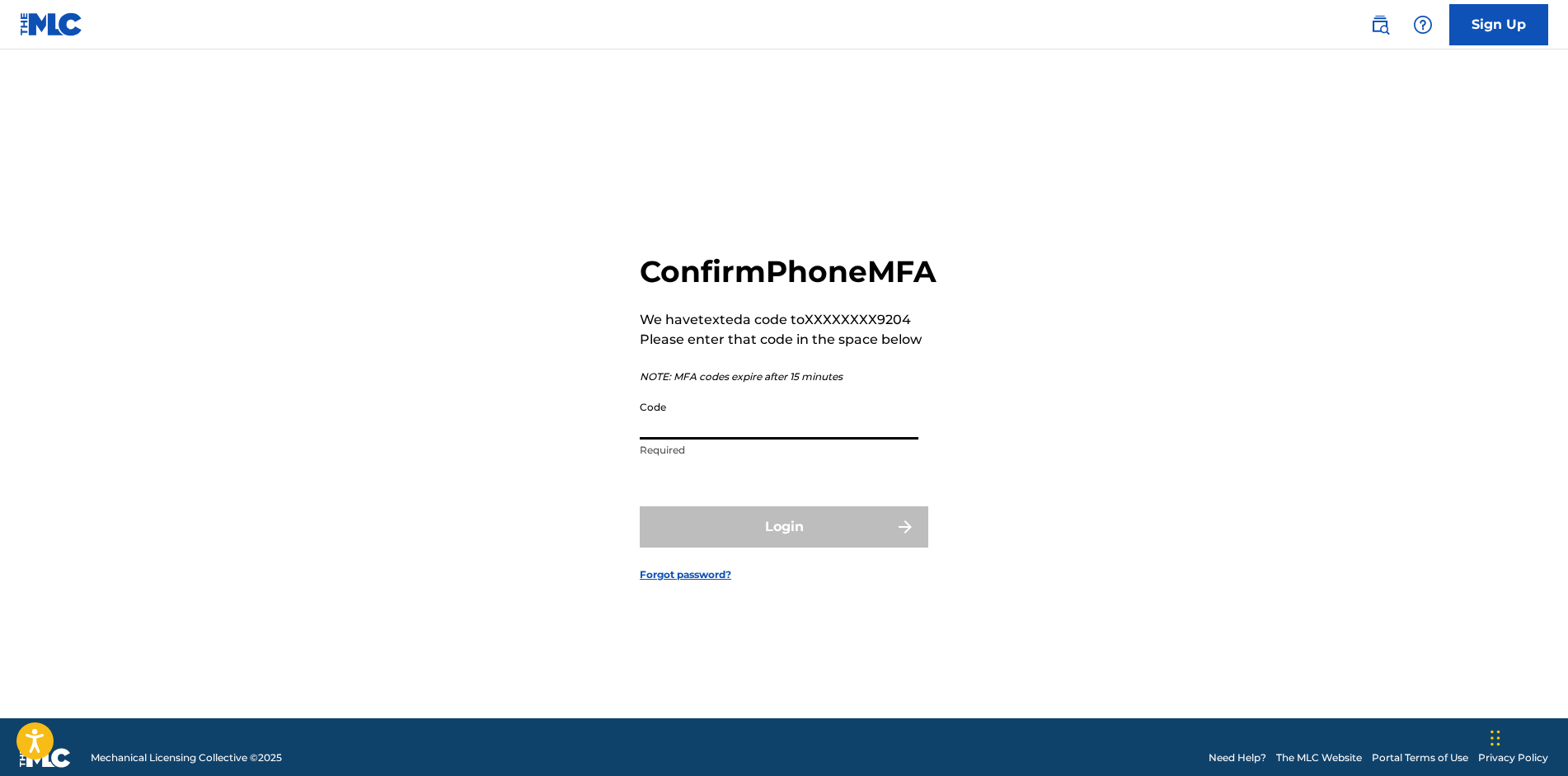
click at [732, 430] on input "Code" at bounding box center [779, 416] width 278 height 47
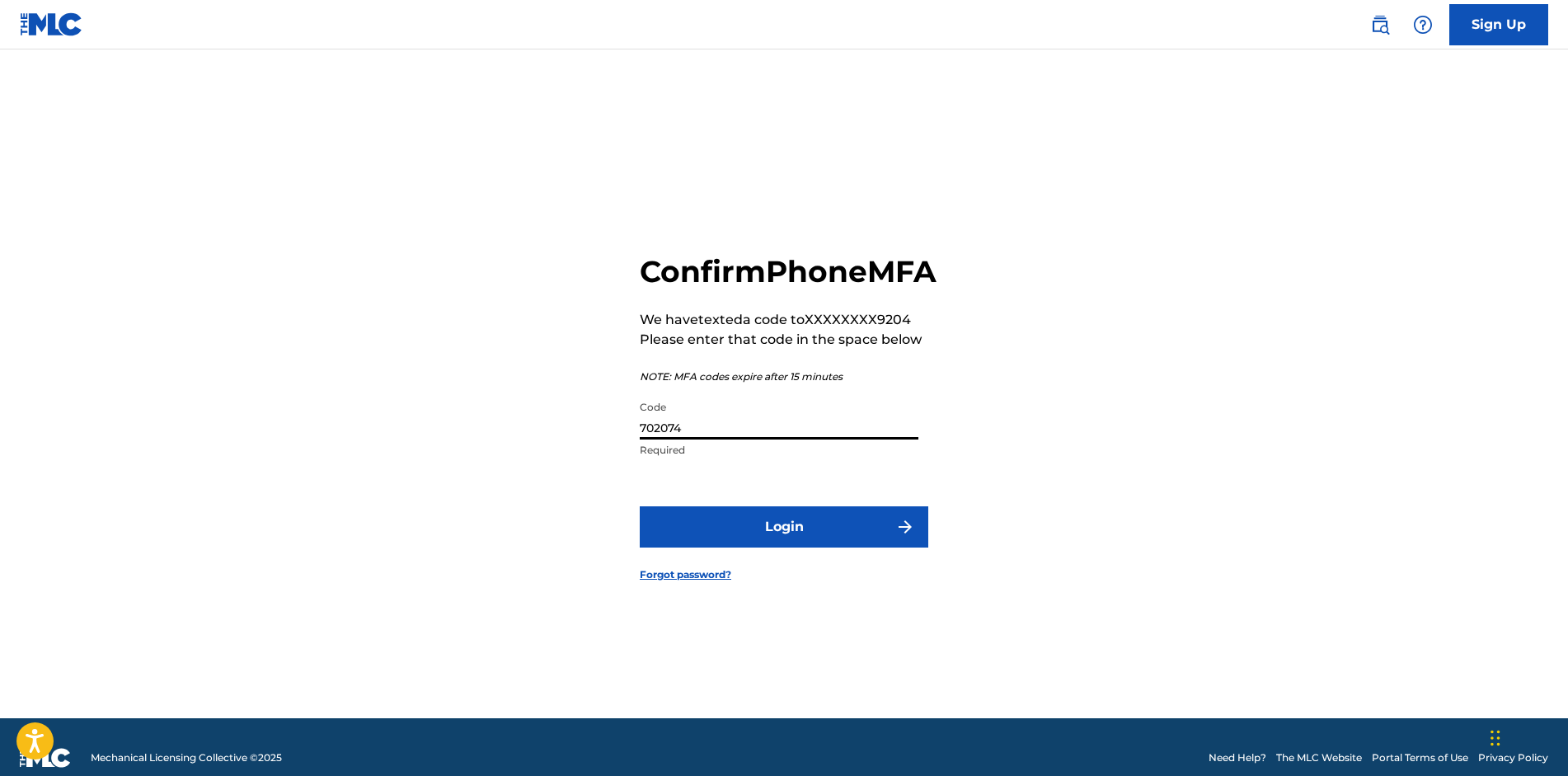
type input "702074"
click at [802, 547] on button "Login" at bounding box center [784, 526] width 288 height 41
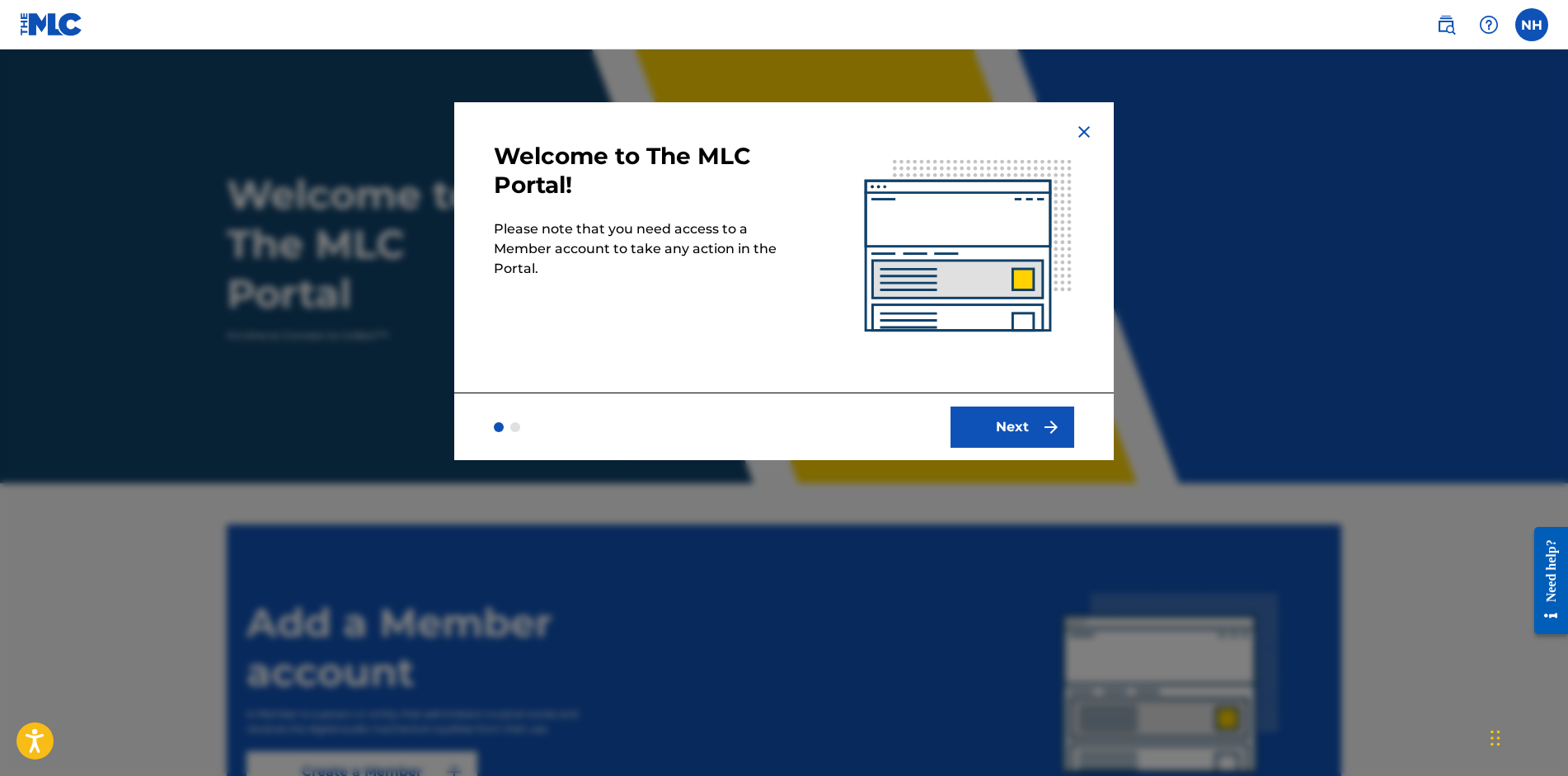
click at [983, 428] on button "Next" at bounding box center [1012, 427] width 124 height 41
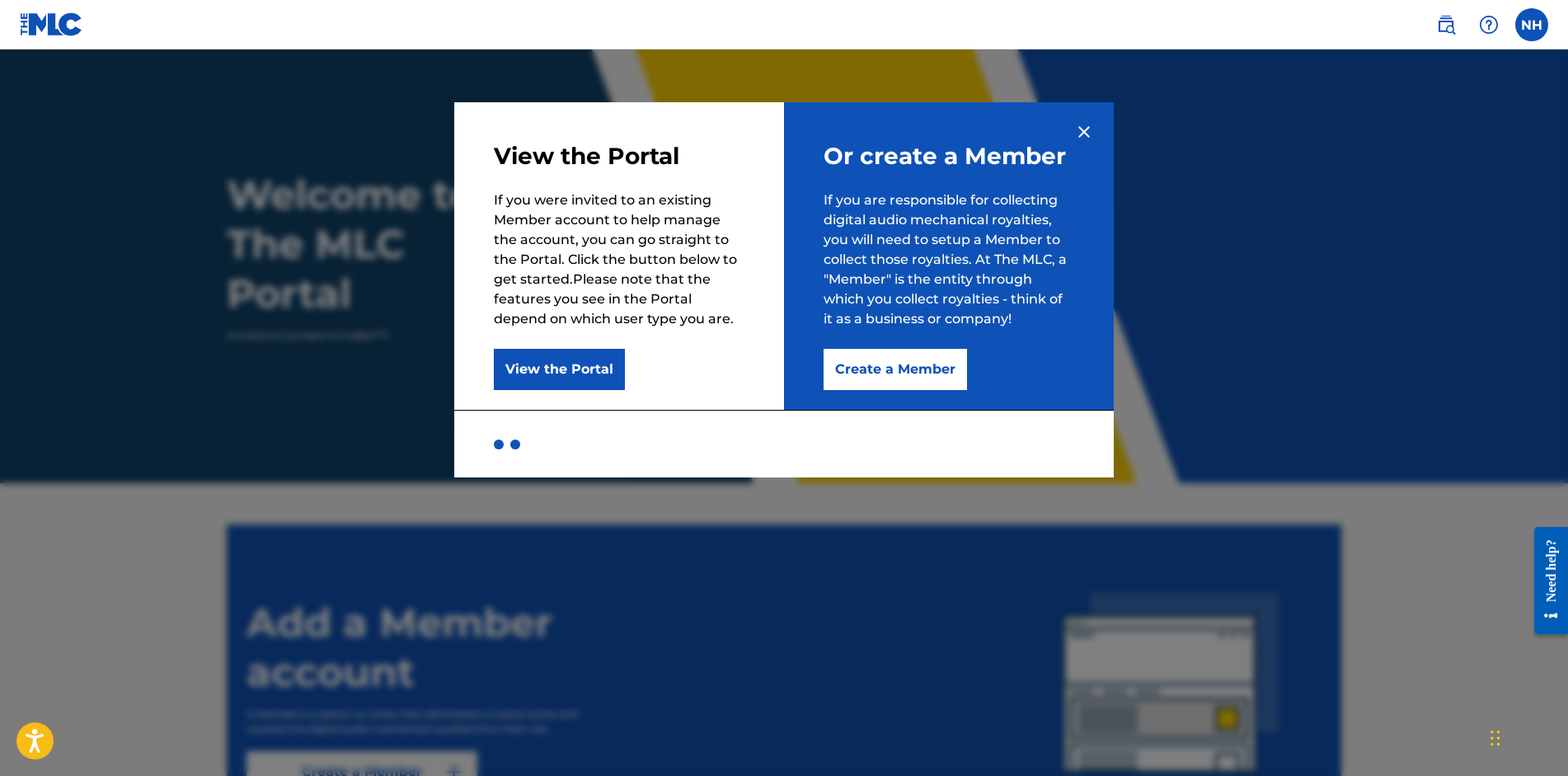
click at [887, 367] on button "Create a Member" at bounding box center [895, 369] width 143 height 41
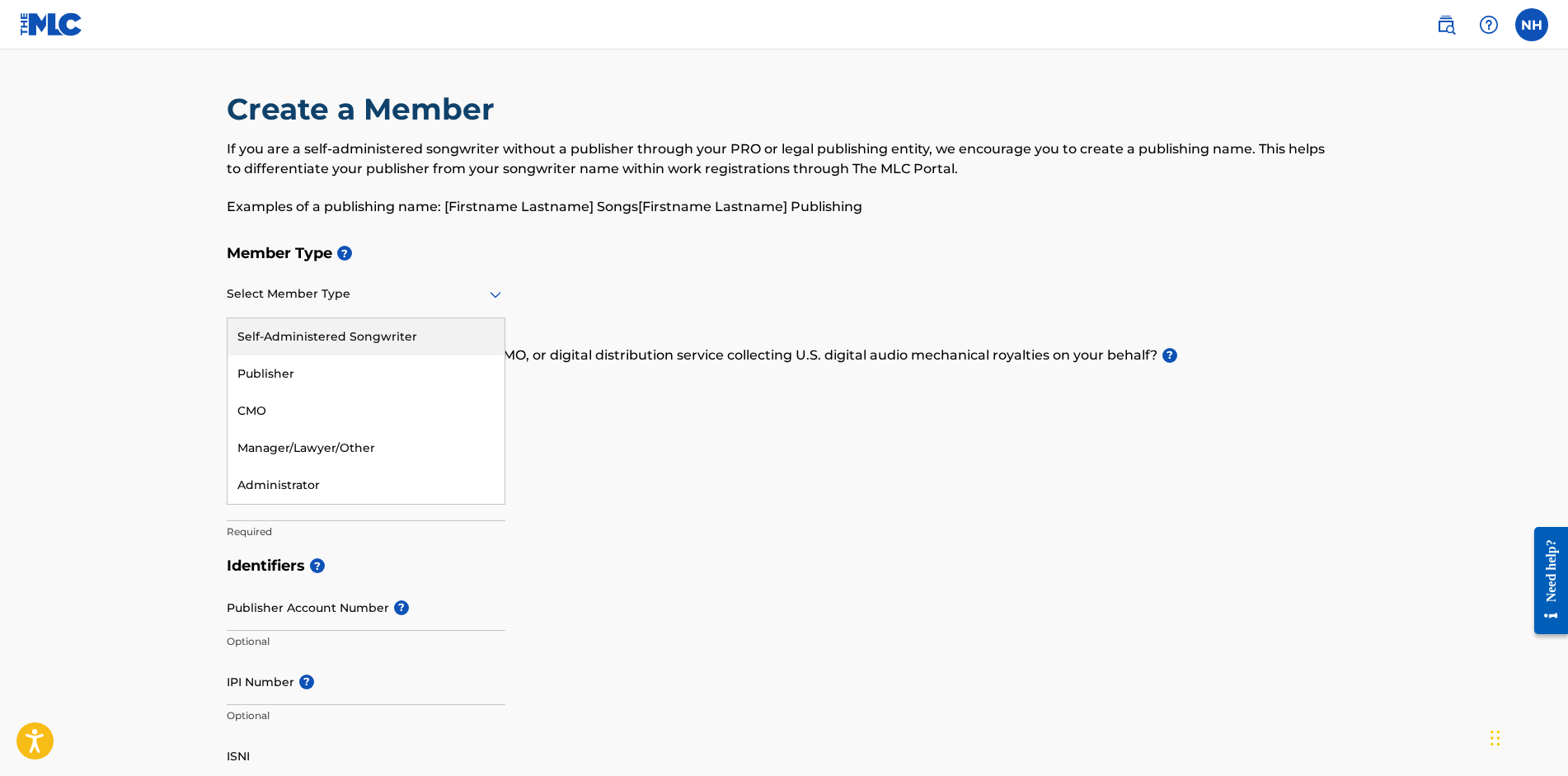
click at [499, 297] on icon at bounding box center [495, 294] width 20 height 20
click at [382, 374] on div "Publisher" at bounding box center [365, 374] width 277 height 37
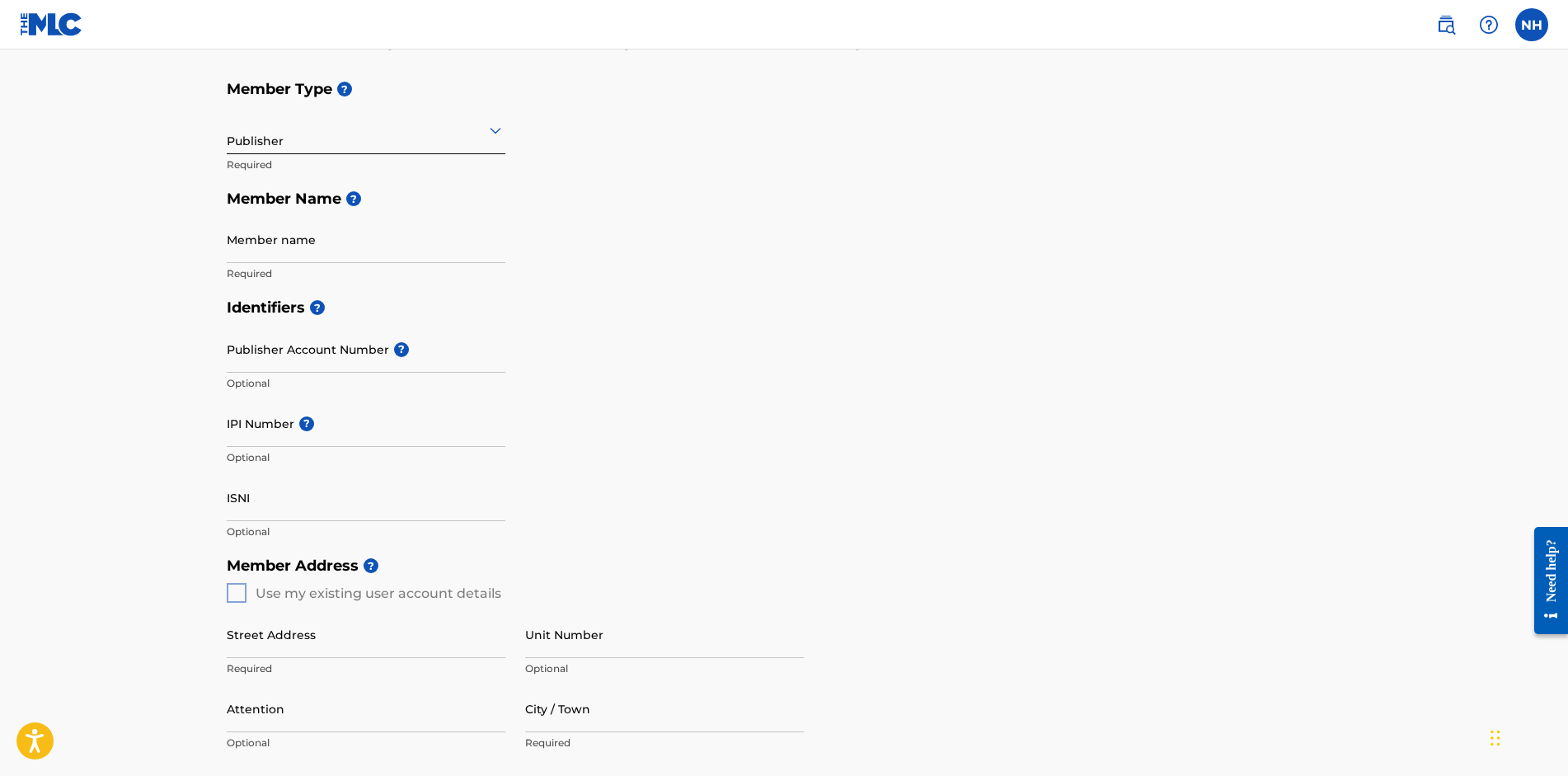
scroll to position [165, 0]
click at [317, 235] on input "Member name" at bounding box center [365, 239] width 278 height 47
type input "REAL DEAL MUSIC GLOBAL"
click at [252, 433] on input "IPI Number ?" at bounding box center [365, 422] width 278 height 47
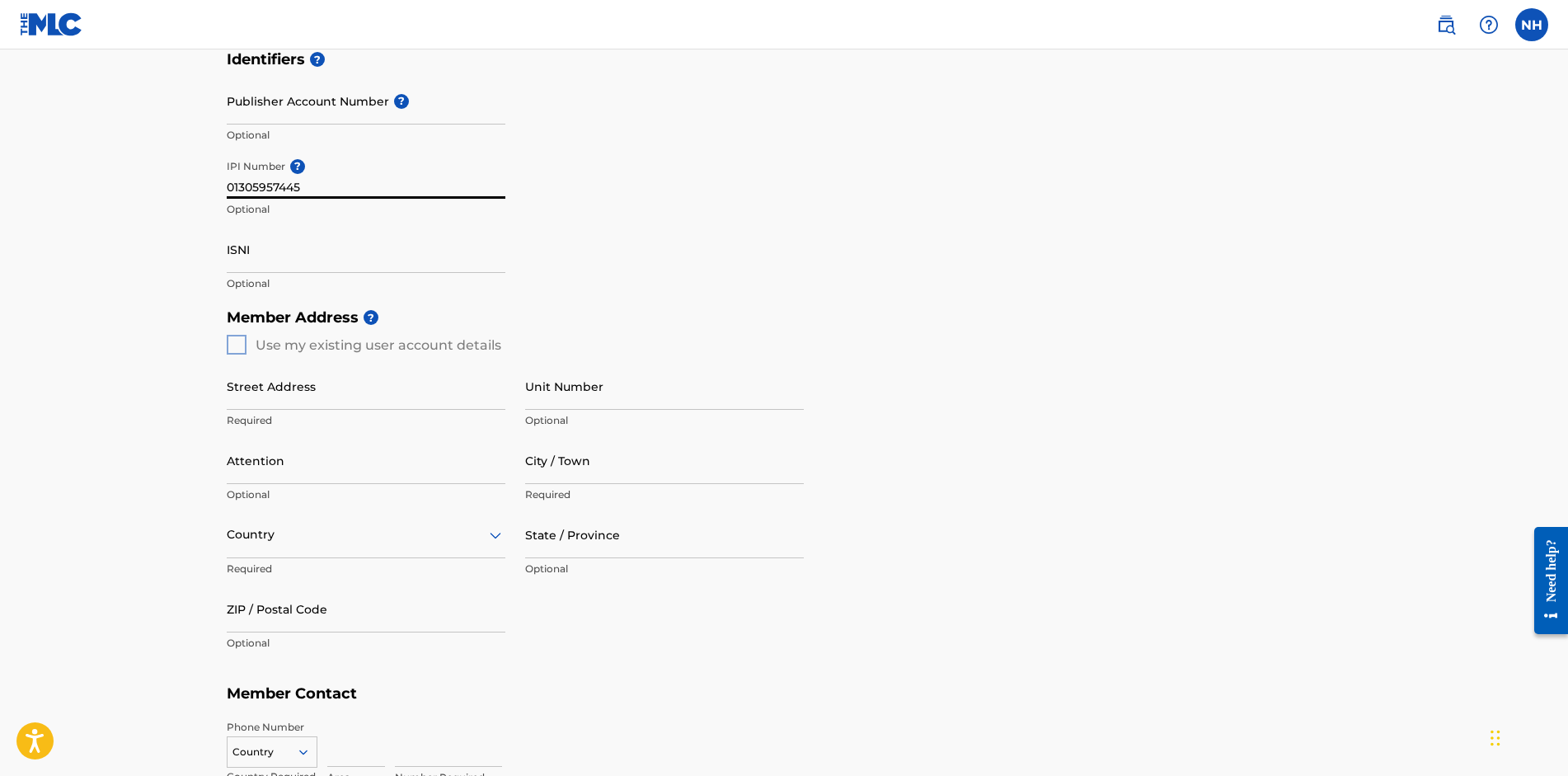
type input "01305957445"
click at [238, 347] on div "Member Address ? Use my existing user account details Street Address Required U…" at bounding box center [784, 488] width 1115 height 376
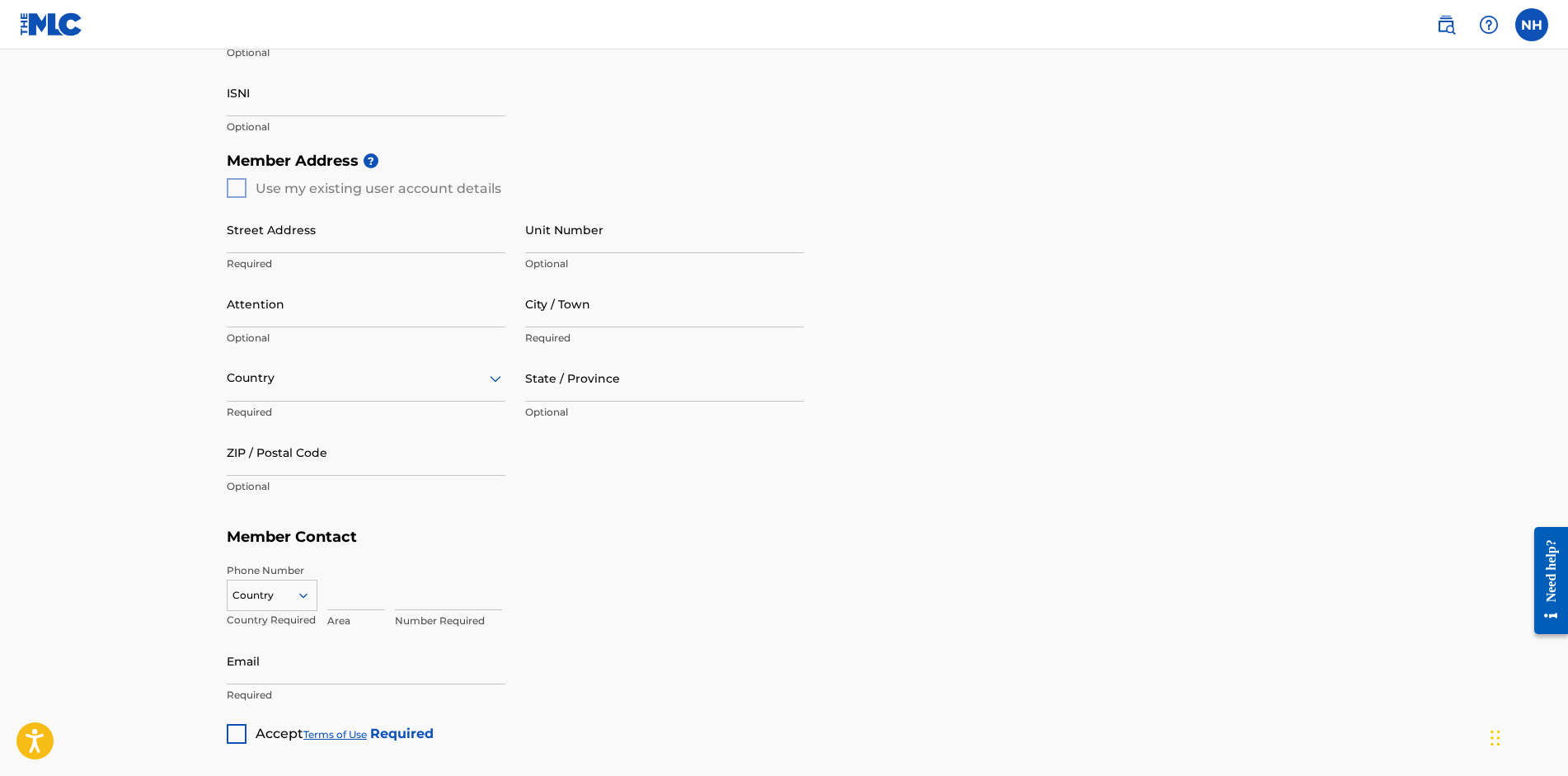
scroll to position [577, 0]
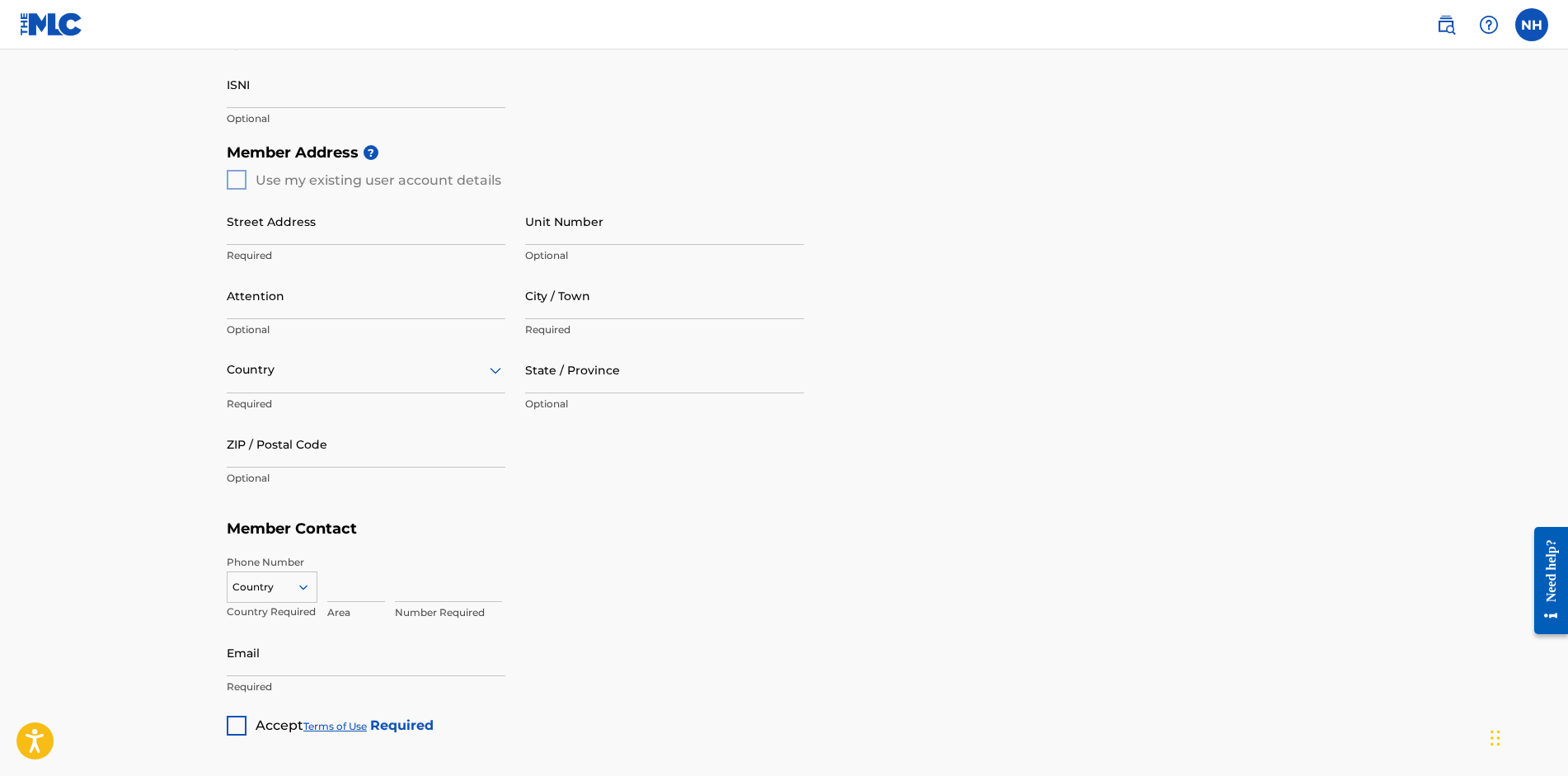
click at [241, 175] on div "Member Address ? Use my existing user account details Street Address Required U…" at bounding box center [784, 323] width 1115 height 376
click at [242, 175] on div "Member Address ? Use my existing user account details Street Address Required U…" at bounding box center [784, 323] width 1115 height 376
click at [241, 179] on div "Member Address ? Use my existing user account details Street Address Required U…" at bounding box center [784, 323] width 1115 height 376
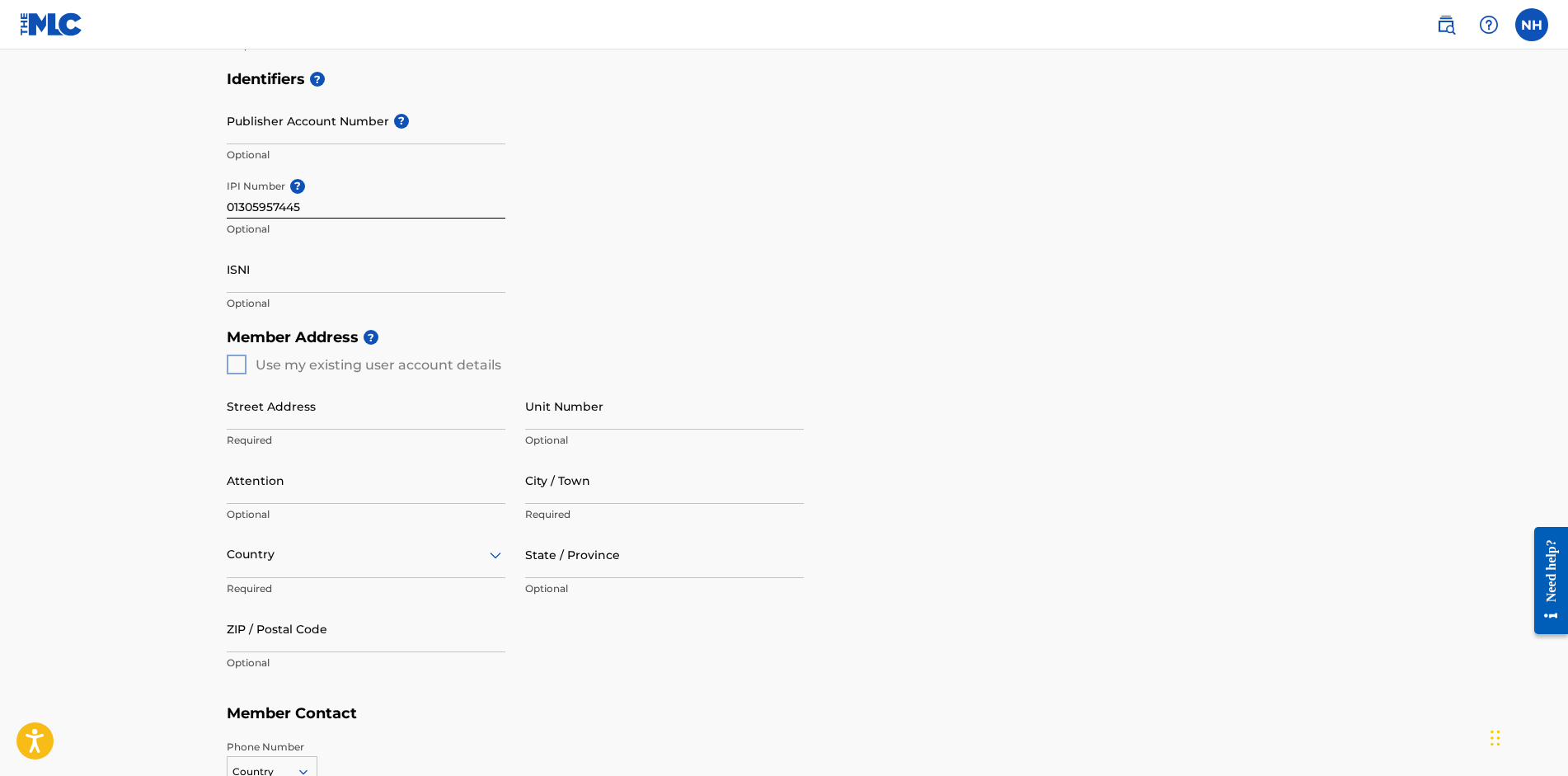
scroll to position [494, 0]
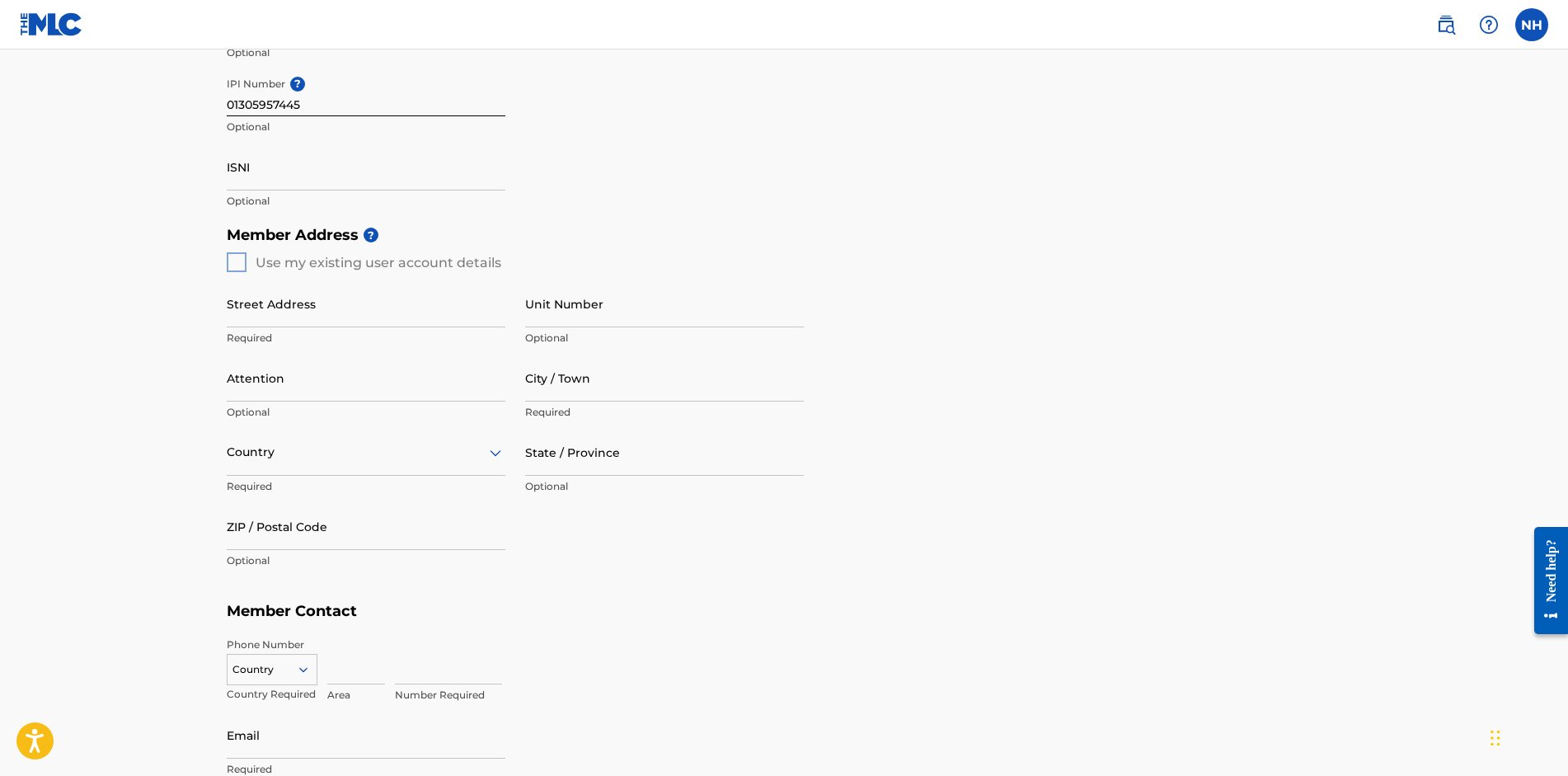
click at [238, 256] on div "Member Address ? Use my existing user account details Street Address Required U…" at bounding box center [784, 406] width 1115 height 376
click at [239, 256] on div "Member Address ? Use my existing user account details Street Address Required U…" at bounding box center [784, 406] width 1115 height 376
click at [264, 318] on input "Street Address" at bounding box center [365, 303] width 278 height 47
type input "995 INDIAN SPRINGS CIR"
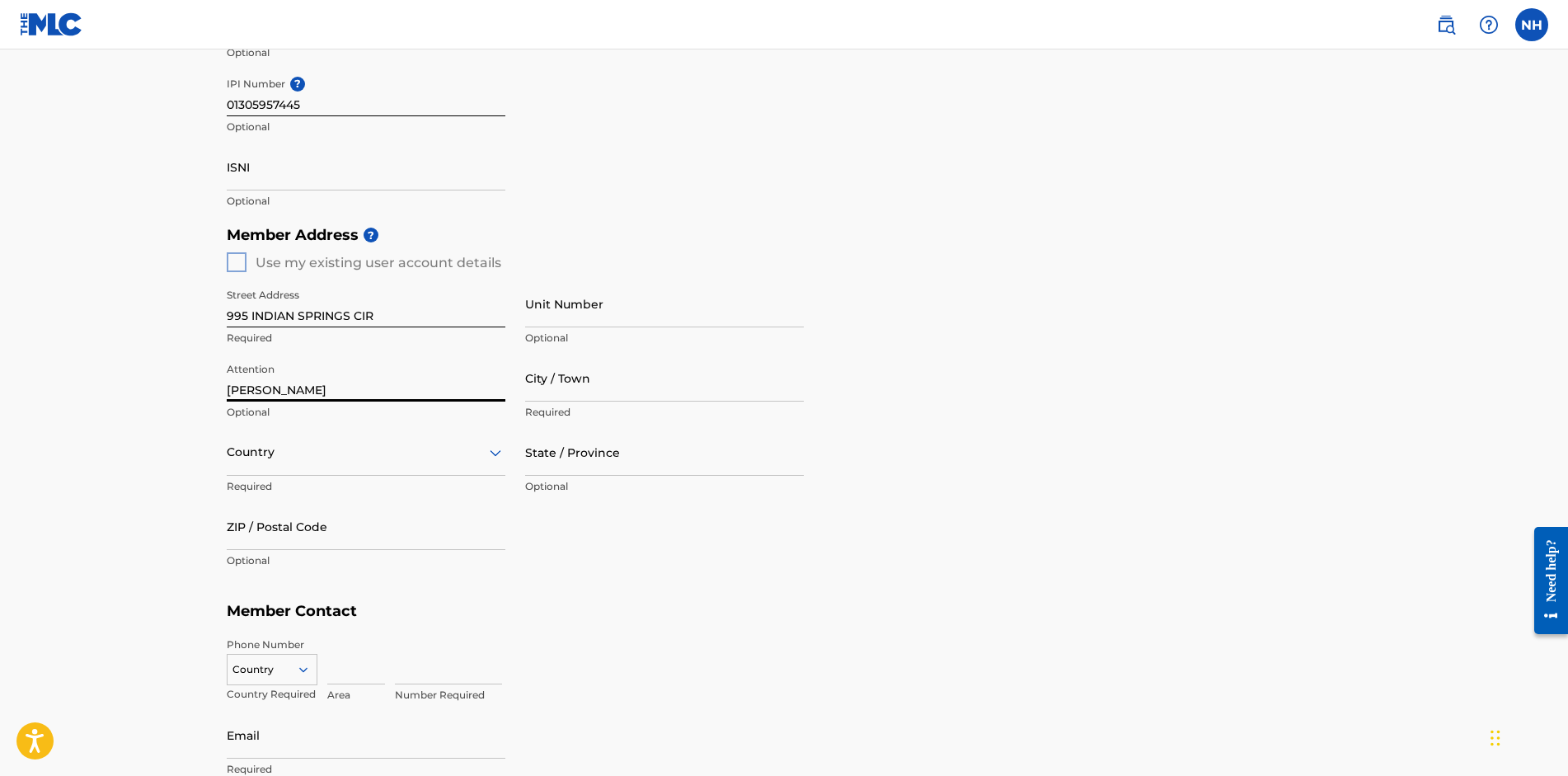
type input "[PERSON_NAME]"
type input "[GEOGRAPHIC_DATA]"
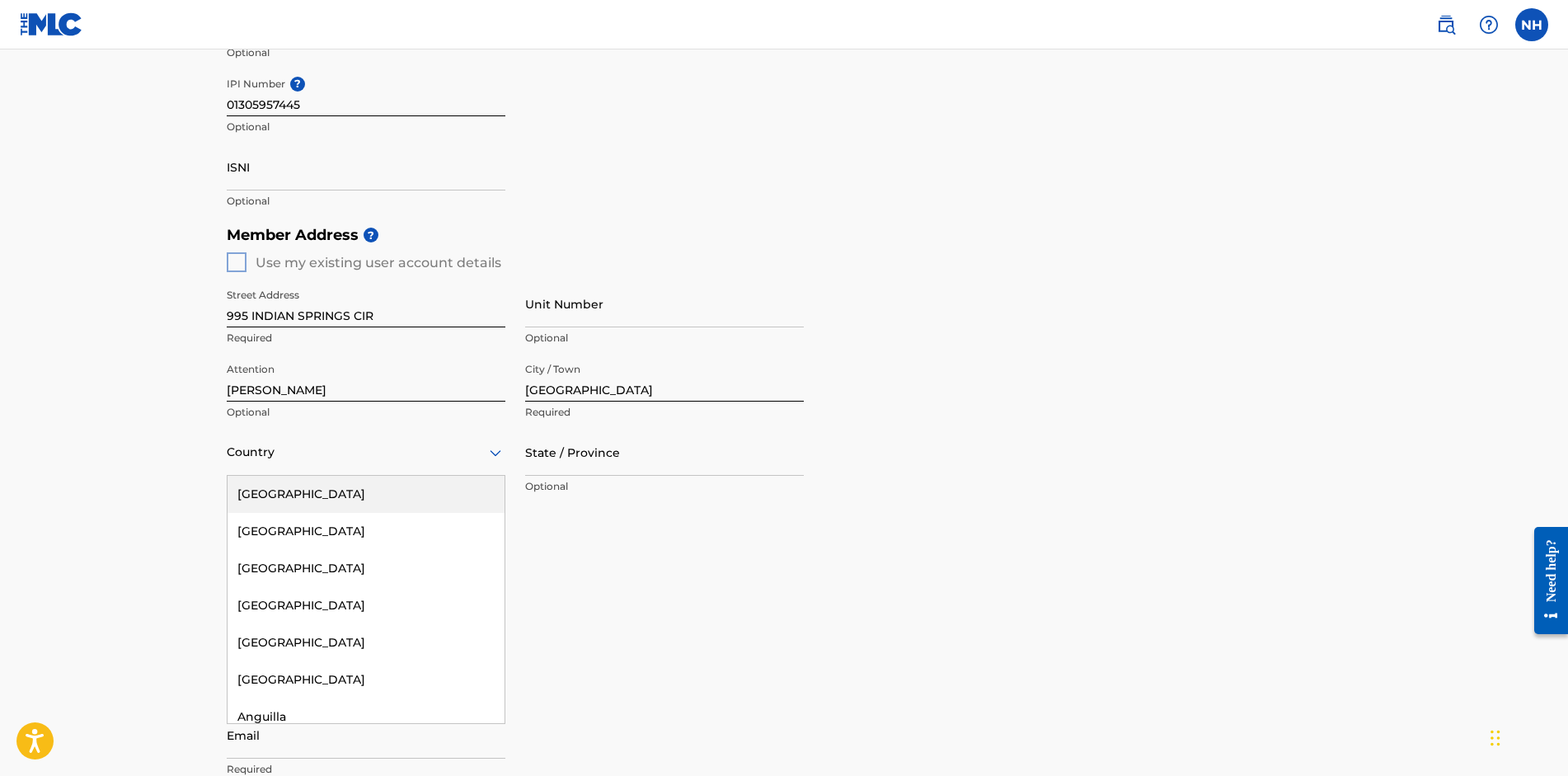
click at [376, 462] on div at bounding box center [365, 452] width 278 height 21
click at [371, 491] on div "[GEOGRAPHIC_DATA]" at bounding box center [365, 494] width 277 height 37
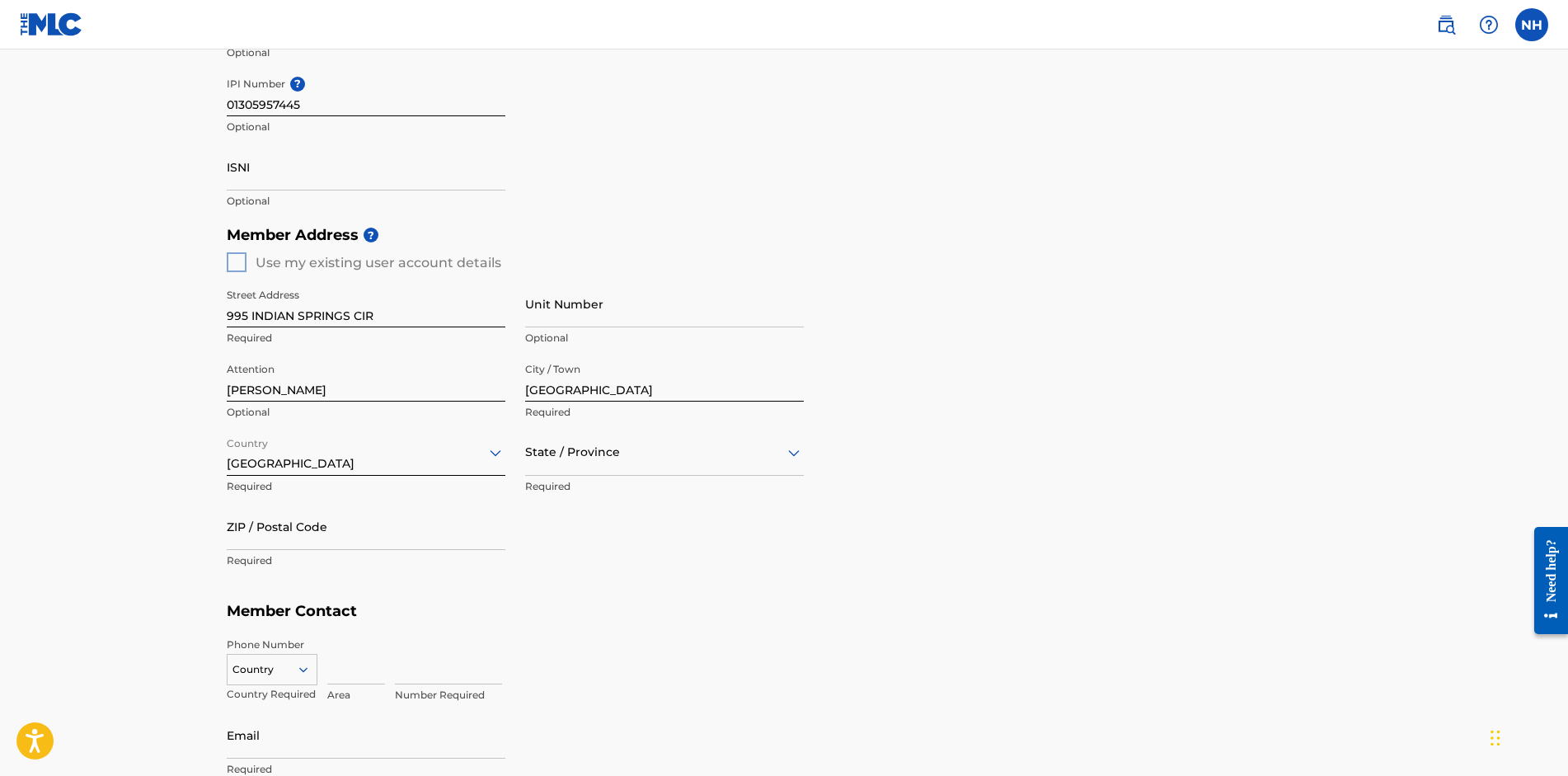
click at [626, 462] on div at bounding box center [665, 452] width 278 height 21
click at [613, 544] on div "[US_STATE]" at bounding box center [665, 535] width 277 height 37
click at [441, 540] on input "ZIP / Postal Code" at bounding box center [365, 526] width 278 height 47
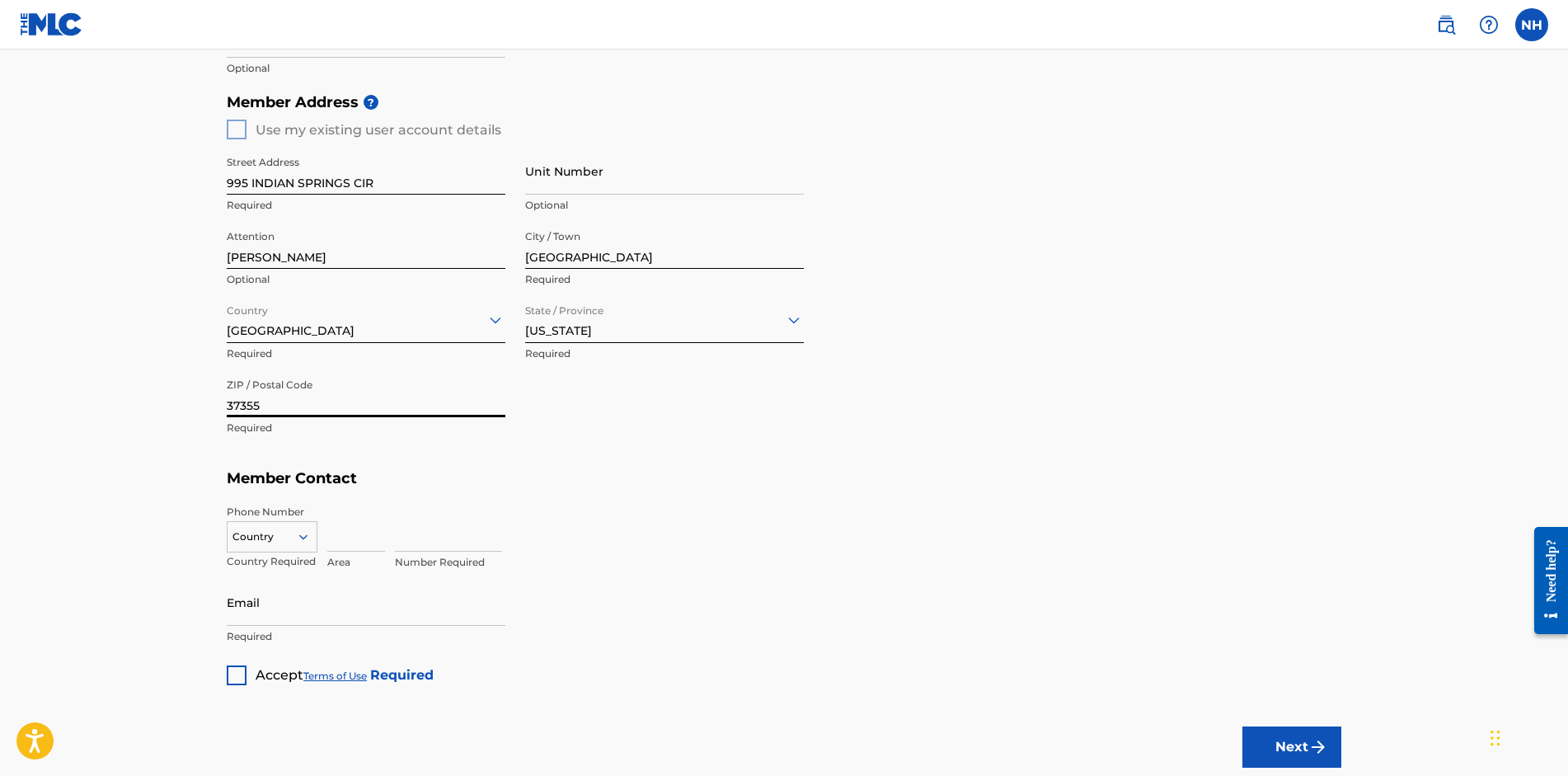
scroll to position [739, 0]
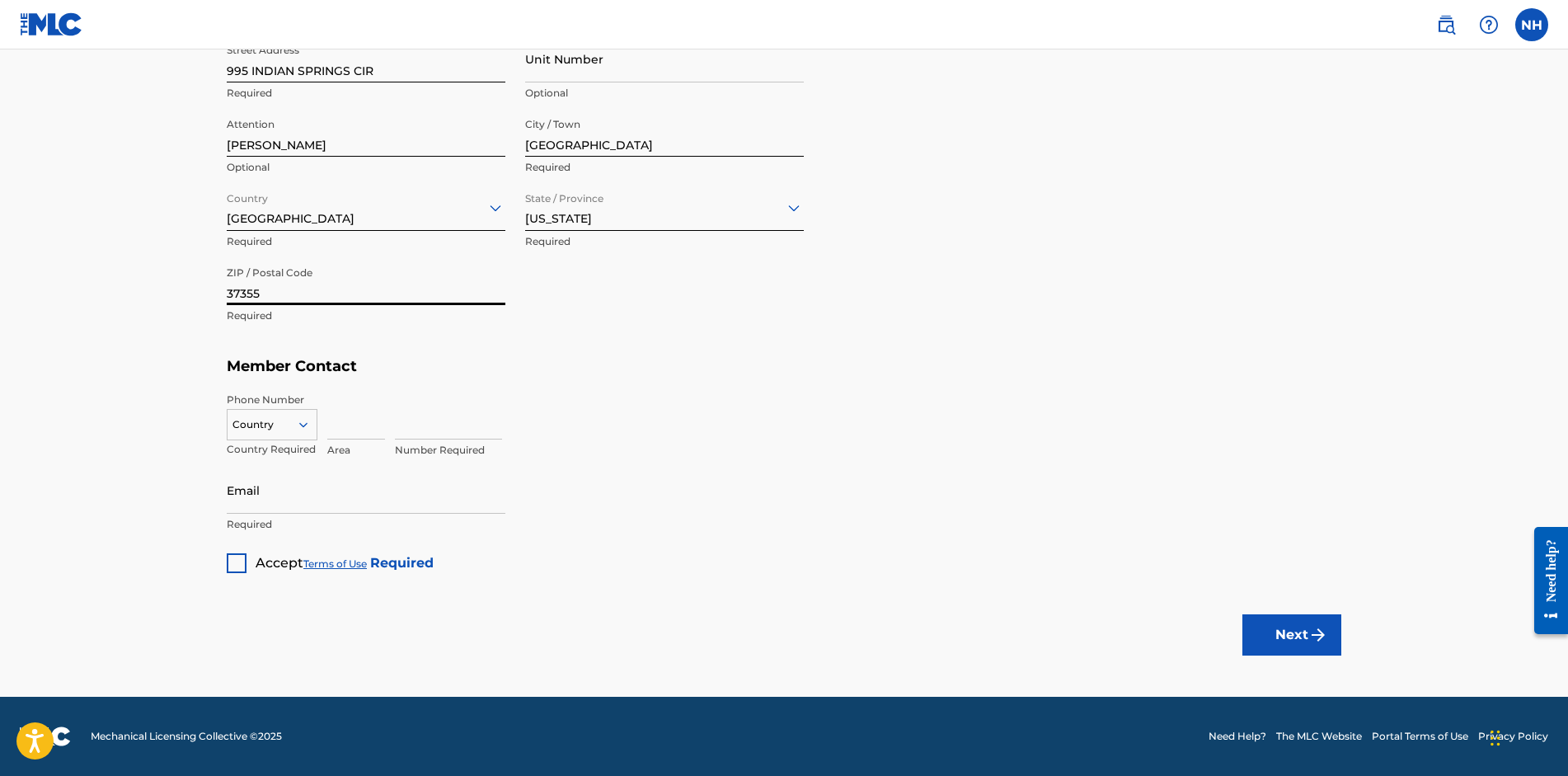
type input "37355"
click at [299, 427] on icon at bounding box center [303, 425] width 15 height 15
click at [292, 449] on div "US, [GEOGRAPHIC_DATA] +1" at bounding box center [272, 465] width 89 height 65
click at [327, 430] on input at bounding box center [355, 416] width 58 height 47
type input "931"
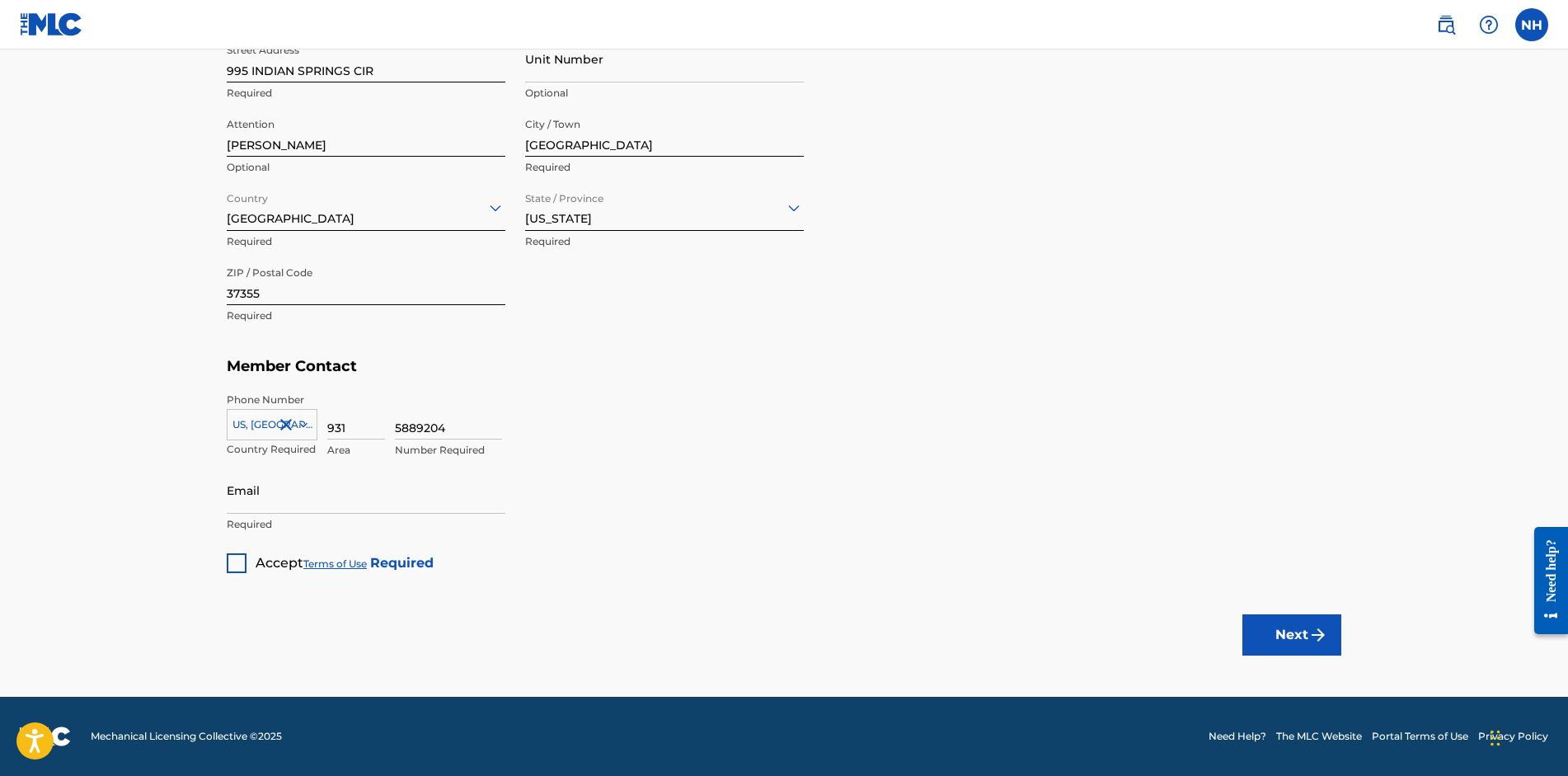
type input "5889204"
type input "[EMAIL_ADDRESS][DOMAIN_NAME]"
click at [230, 565] on div at bounding box center [236, 563] width 20 height 20
click at [1281, 629] on button "Next" at bounding box center [1291, 634] width 99 height 41
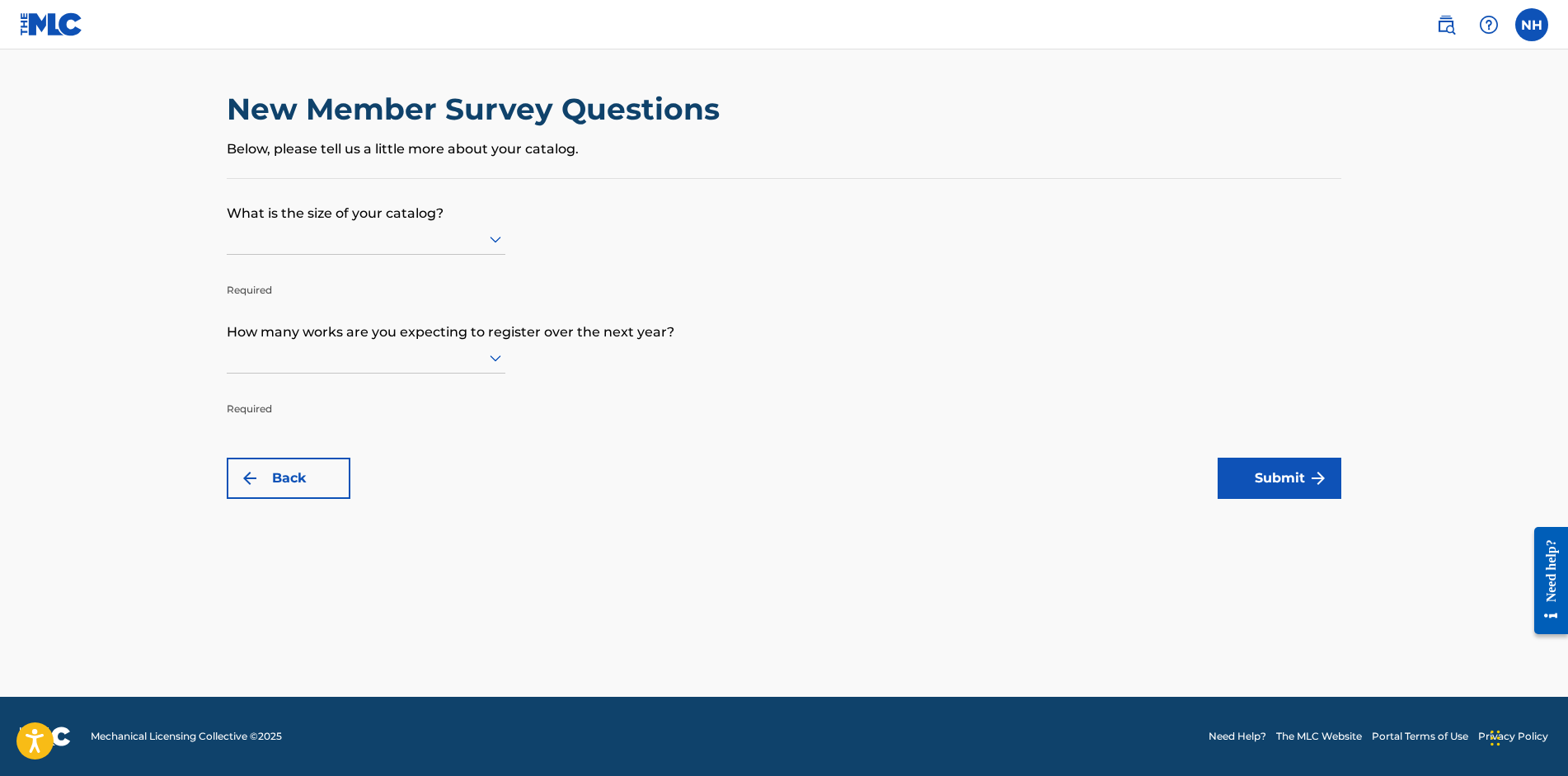
click at [502, 236] on icon at bounding box center [495, 239] width 20 height 20
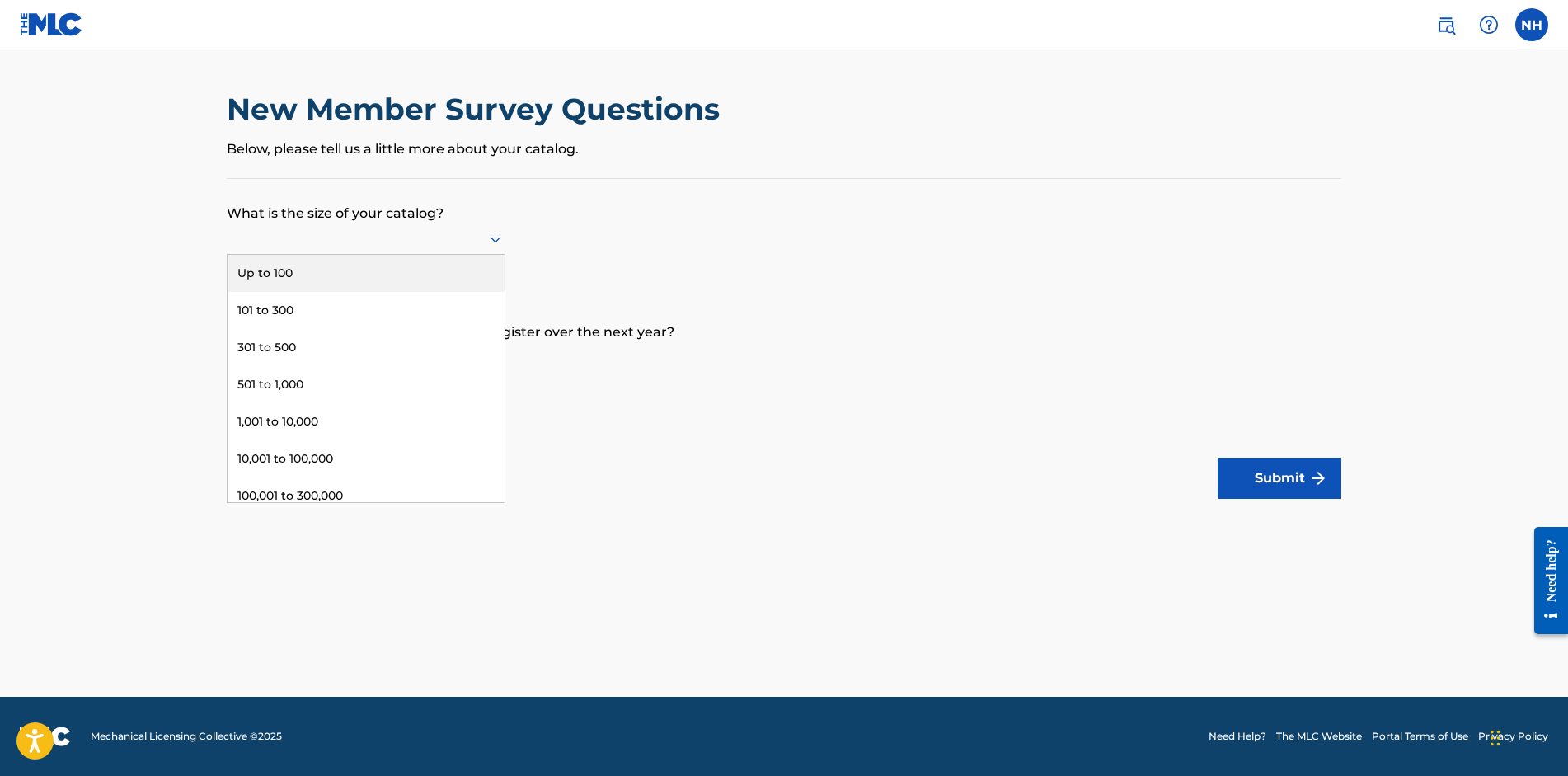
click at [442, 273] on div "Up to 100" at bounding box center [365, 273] width 277 height 37
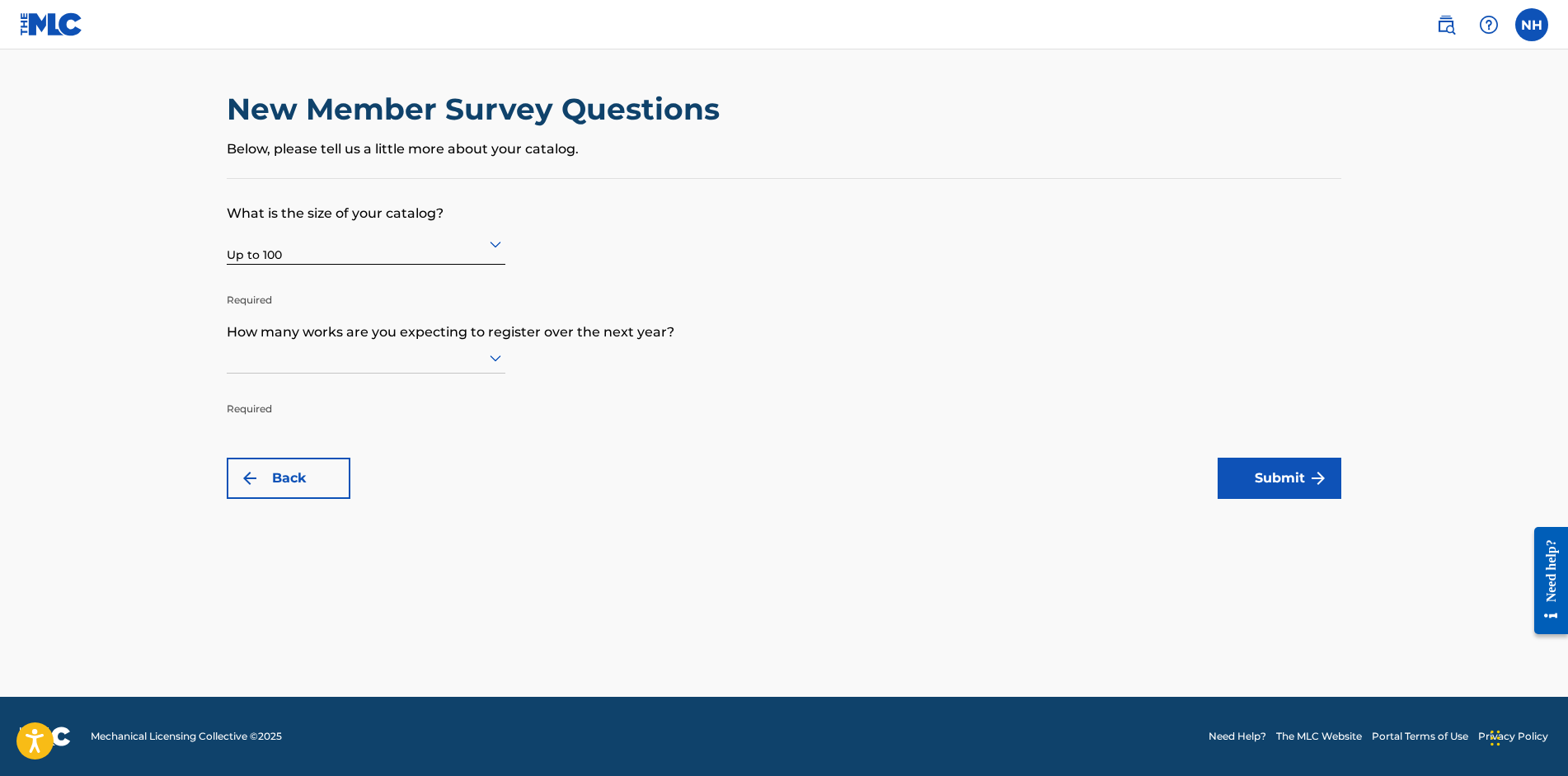
click at [496, 357] on icon at bounding box center [495, 358] width 20 height 20
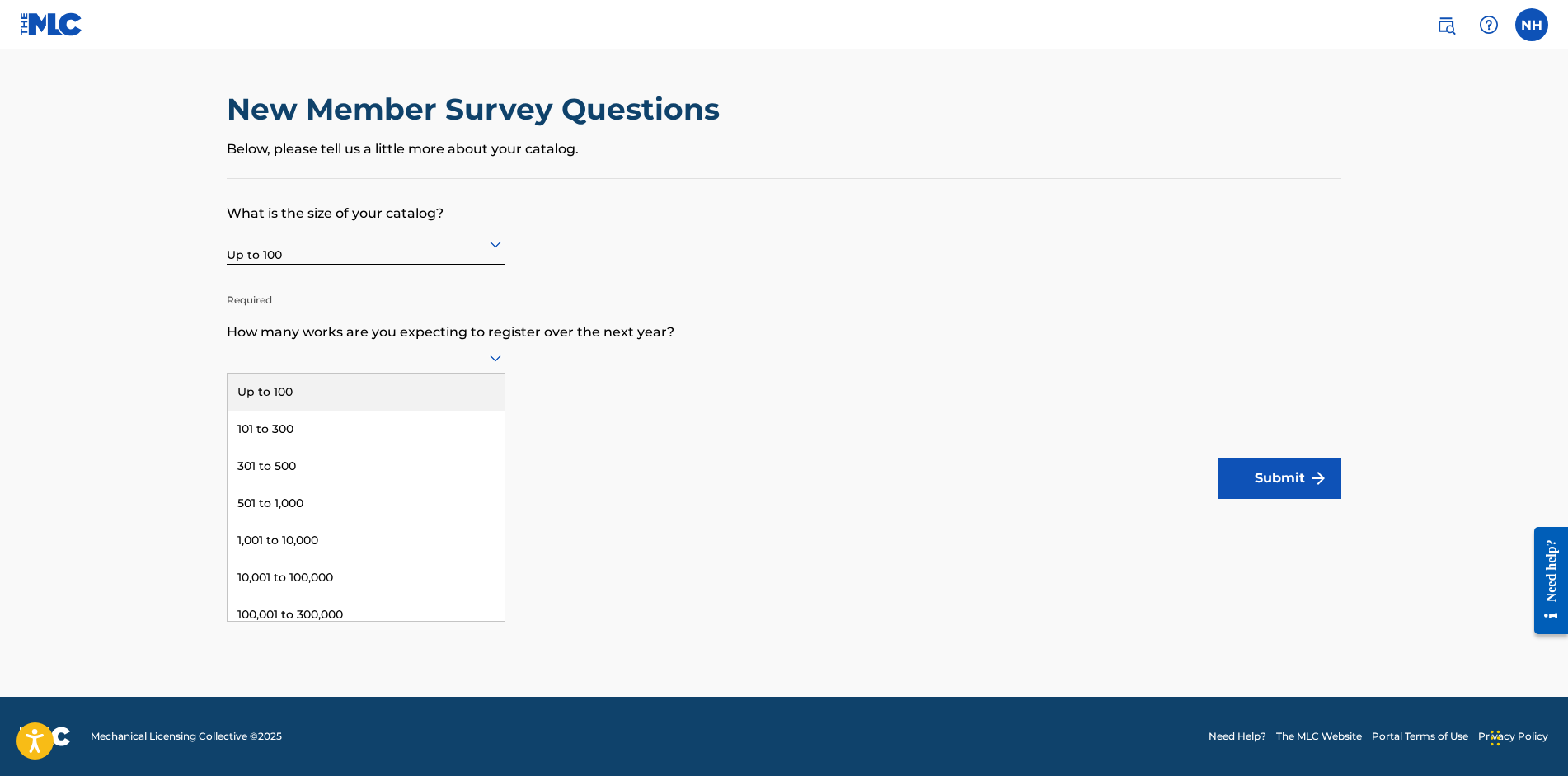
click at [406, 388] on div "Up to 100" at bounding box center [365, 392] width 277 height 37
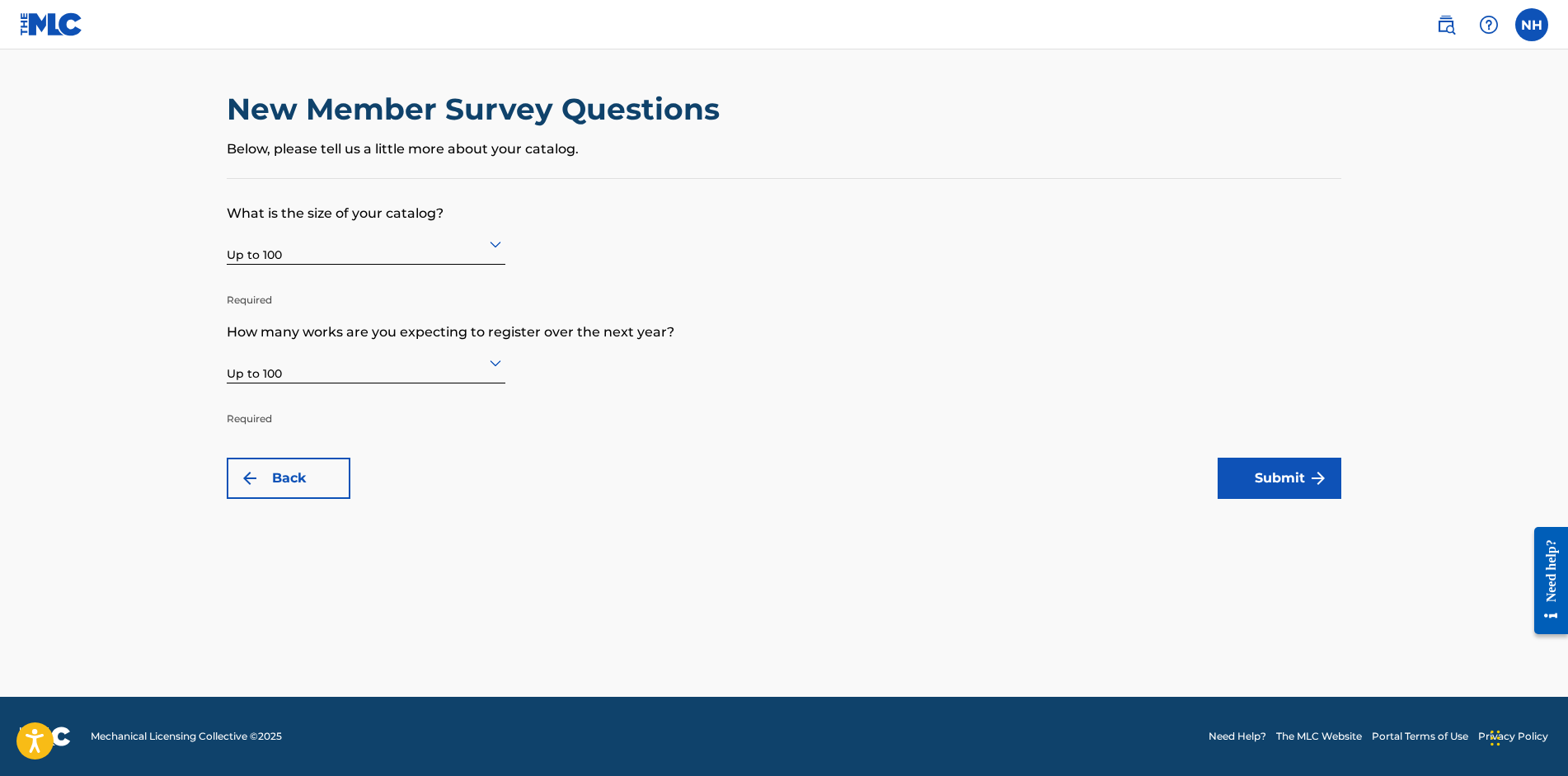
click at [1265, 478] on button "Submit" at bounding box center [1280, 478] width 124 height 41
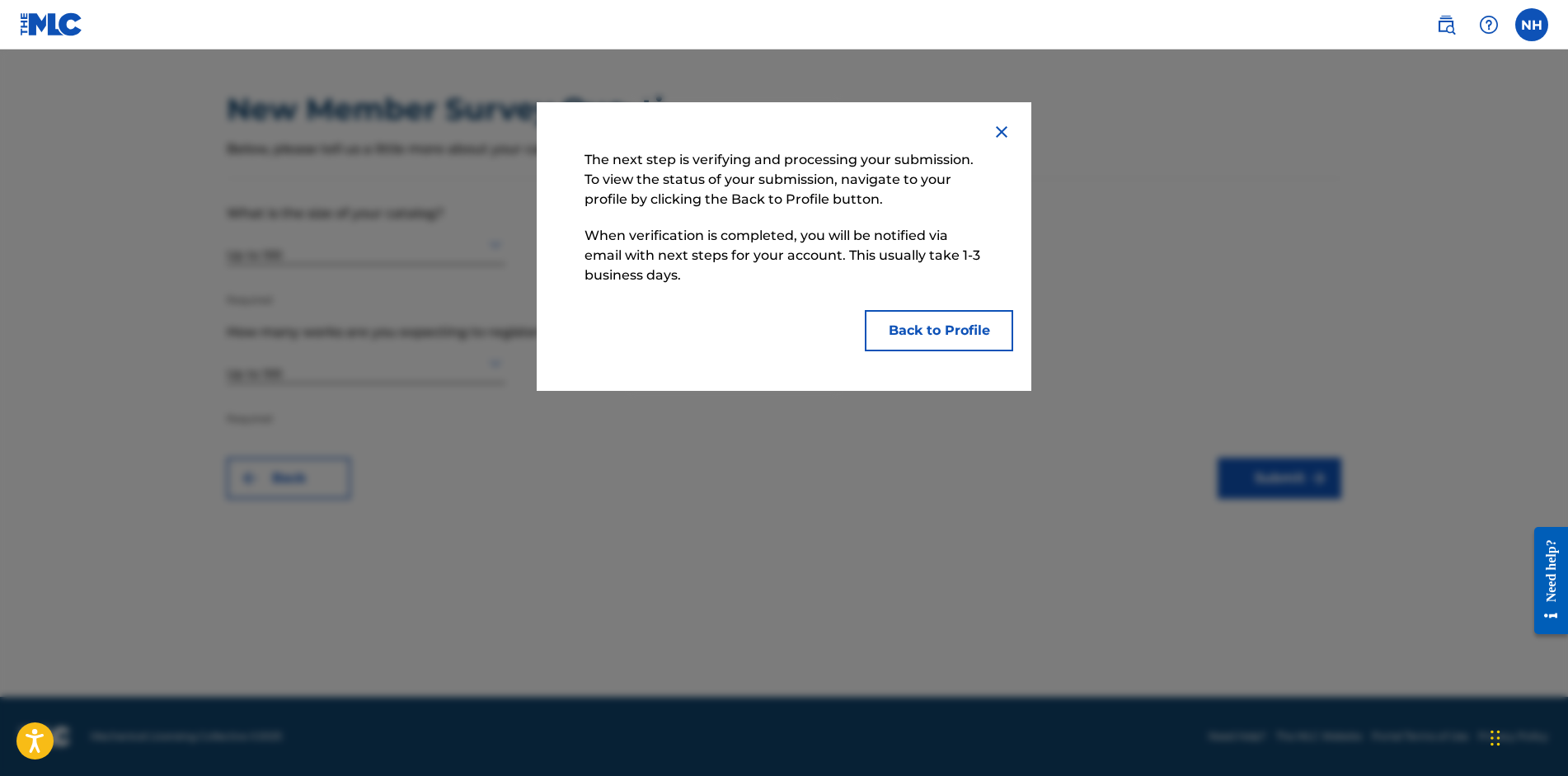
click at [946, 338] on button "Back to Profile" at bounding box center [939, 330] width 148 height 41
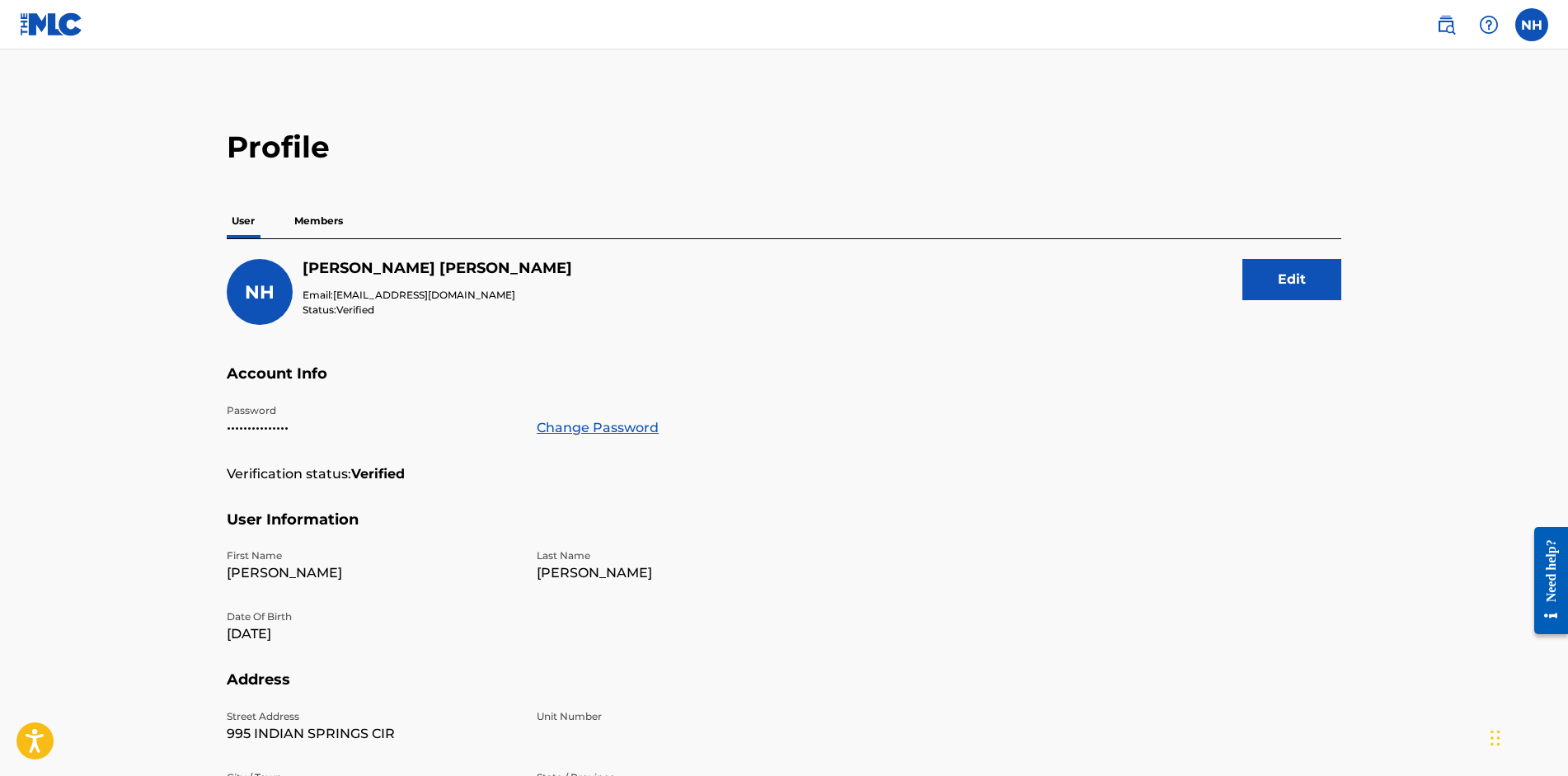
click at [318, 225] on p "Members" at bounding box center [318, 220] width 59 height 34
